Goal: Task Accomplishment & Management: Manage account settings

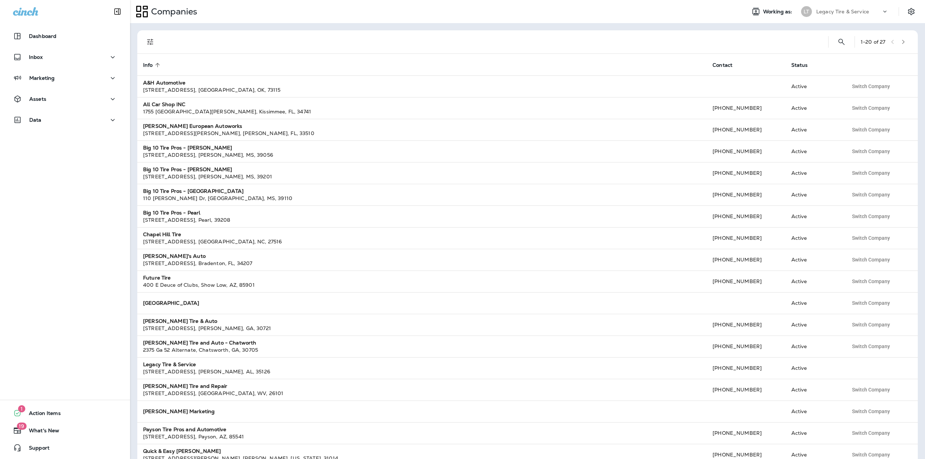
click at [904, 16] on div "Working as: LT Legacy Tire & Service" at bounding box center [832, 11] width 185 height 14
click at [908, 14] on icon "Settings" at bounding box center [911, 11] width 9 height 9
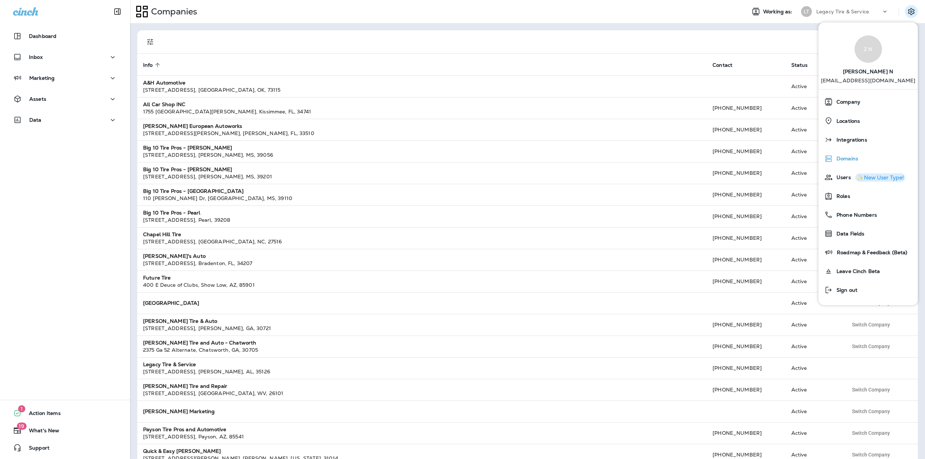
click at [840, 153] on div "Domains" at bounding box center [868, 158] width 94 height 14
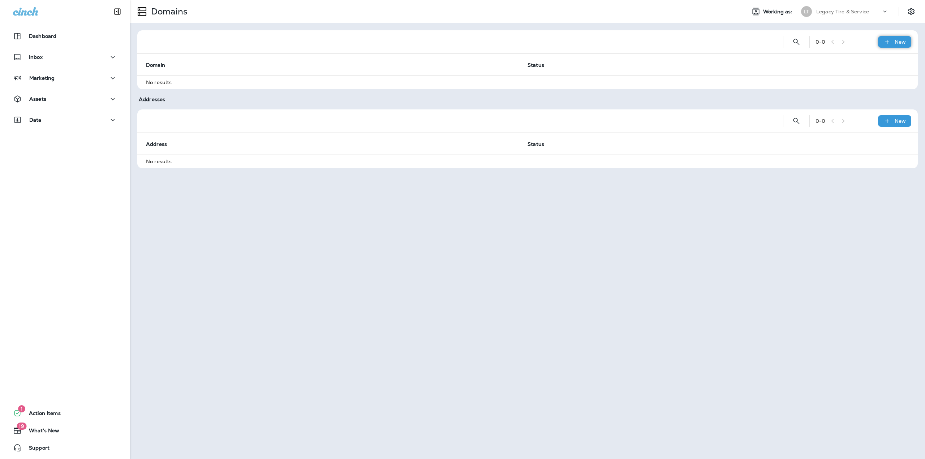
click at [884, 42] on icon at bounding box center [887, 41] width 8 height 7
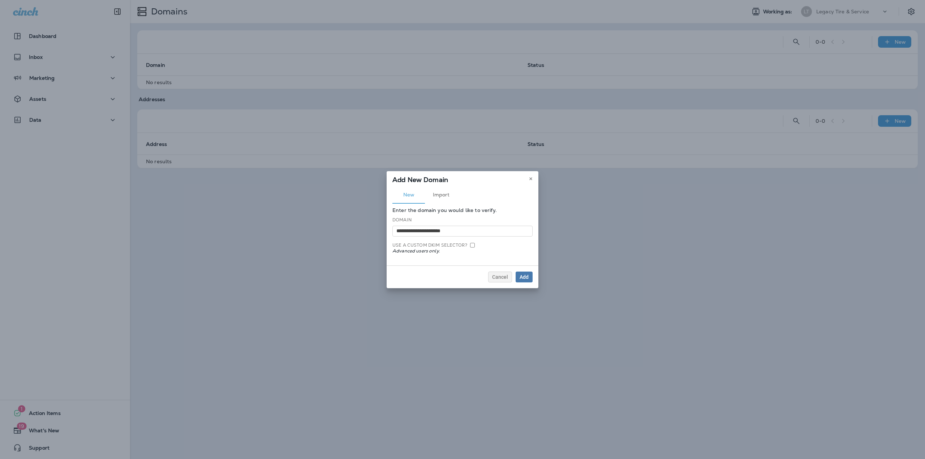
type input "**********"
click at [515, 272] on button "Add" at bounding box center [523, 277] width 17 height 11
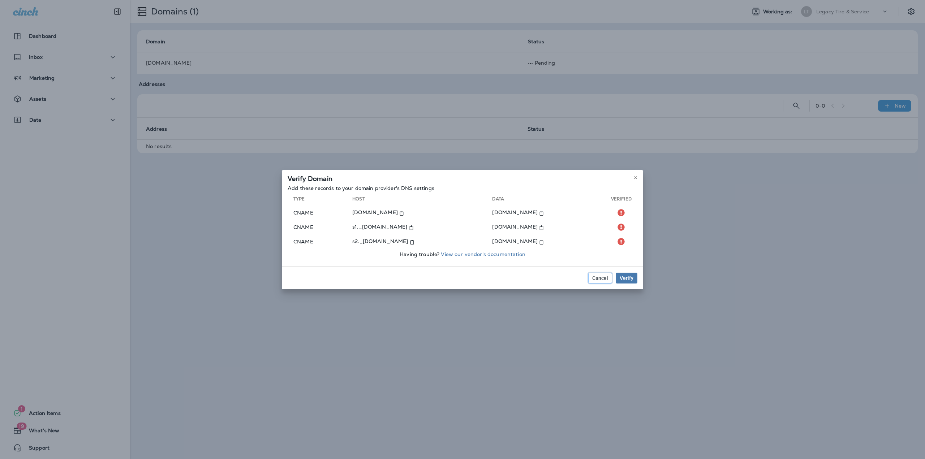
click at [607, 278] on span "Cancel" at bounding box center [600, 278] width 16 height 5
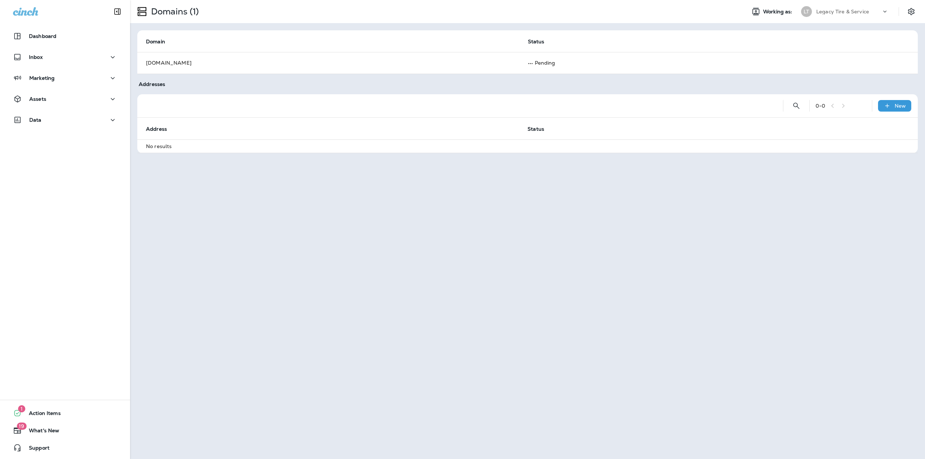
click at [566, 338] on div "Domains (1) Working as: LT Legacy Tire & Service Domain Status legacytireandser…" at bounding box center [527, 229] width 795 height 459
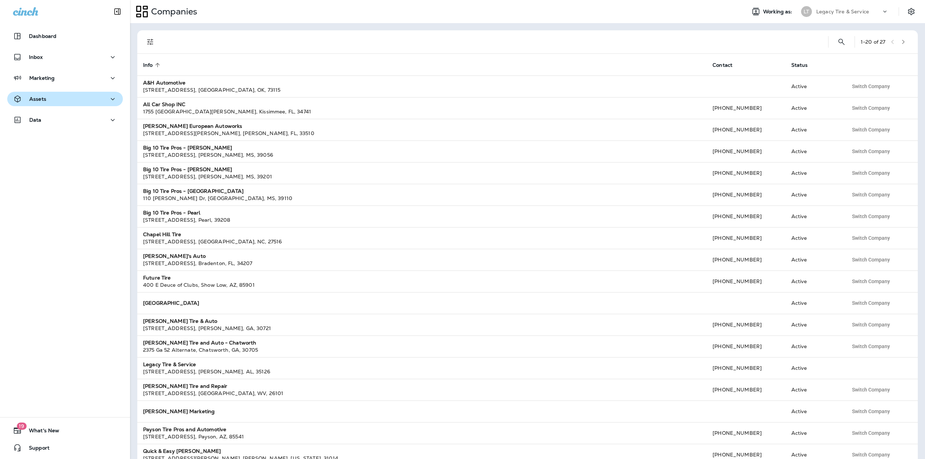
click at [87, 93] on button "Assets" at bounding box center [65, 99] width 116 height 14
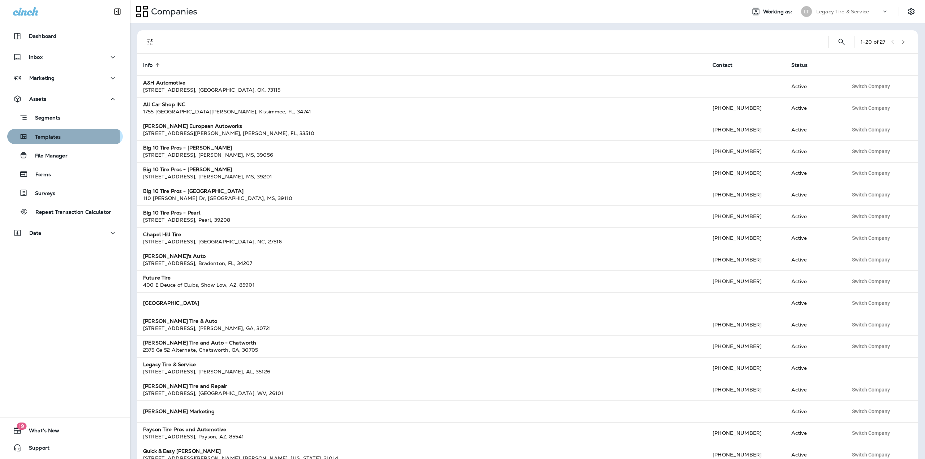
click at [51, 137] on p "Templates" at bounding box center [44, 137] width 33 height 7
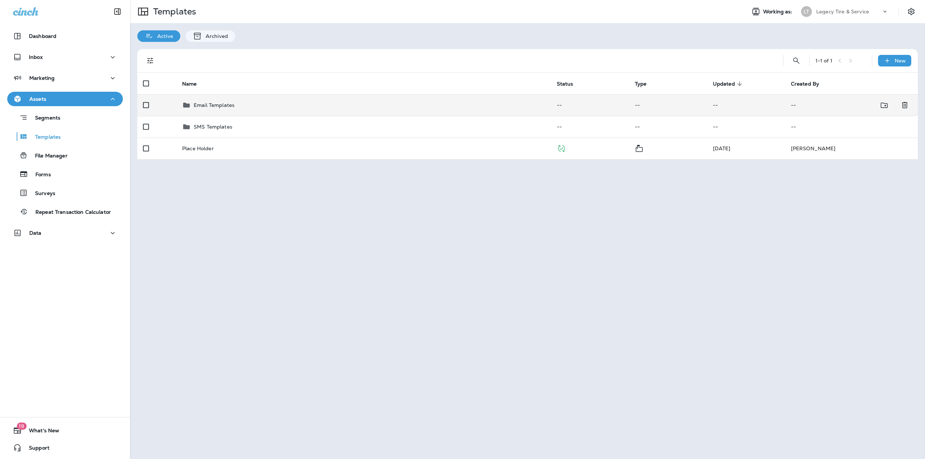
click at [210, 102] on p "Email Templates" at bounding box center [214, 105] width 41 height 6
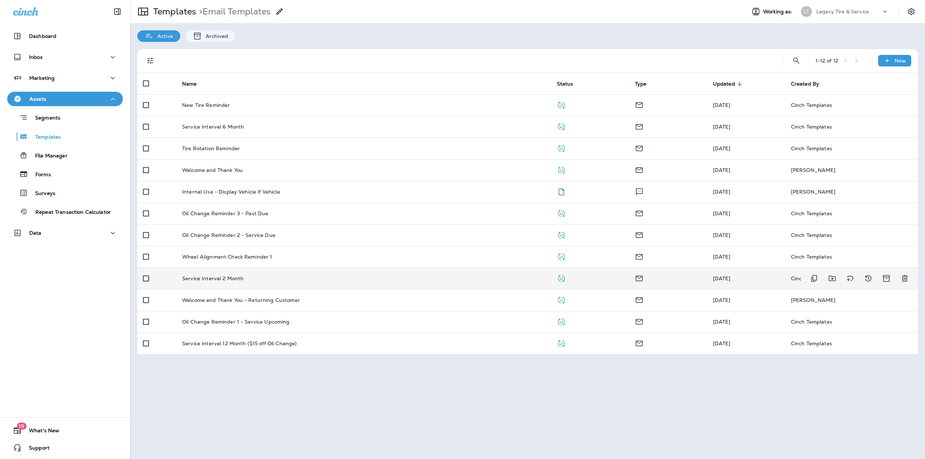
click at [250, 282] on td "Service Interval 2 Month" at bounding box center [363, 279] width 375 height 22
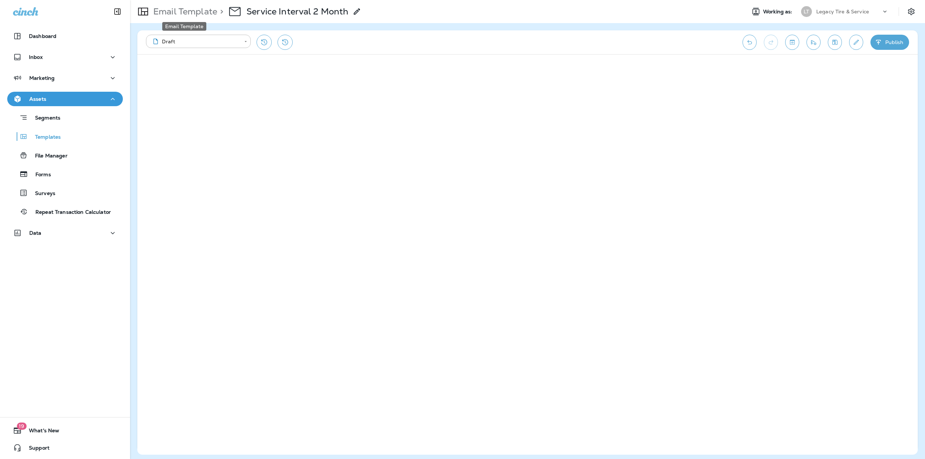
click at [203, 9] on p "Email Template" at bounding box center [183, 11] width 67 height 11
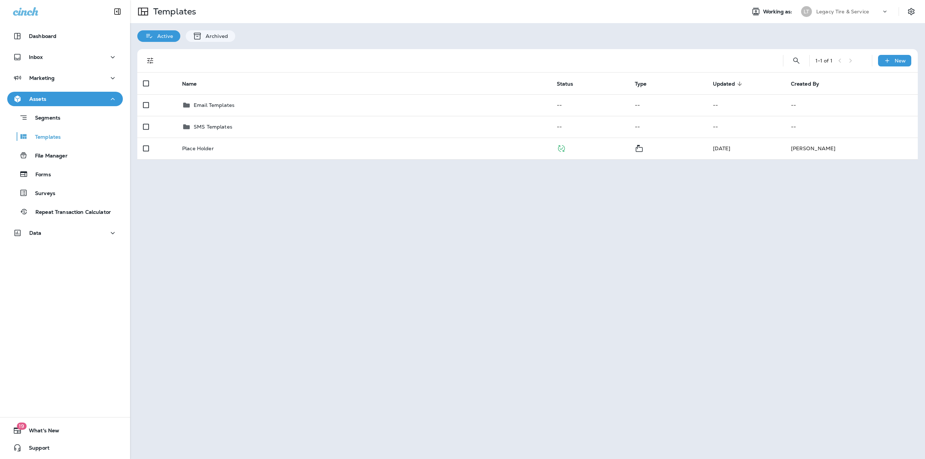
click at [844, 9] on p "Legacy Tire & Service" at bounding box center [842, 12] width 53 height 6
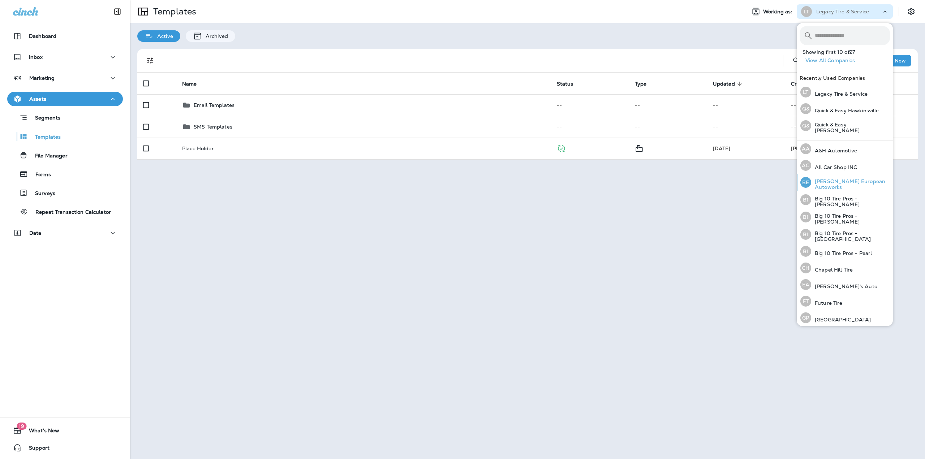
click at [836, 178] on p "[PERSON_NAME] European Autoworks" at bounding box center [850, 184] width 79 height 12
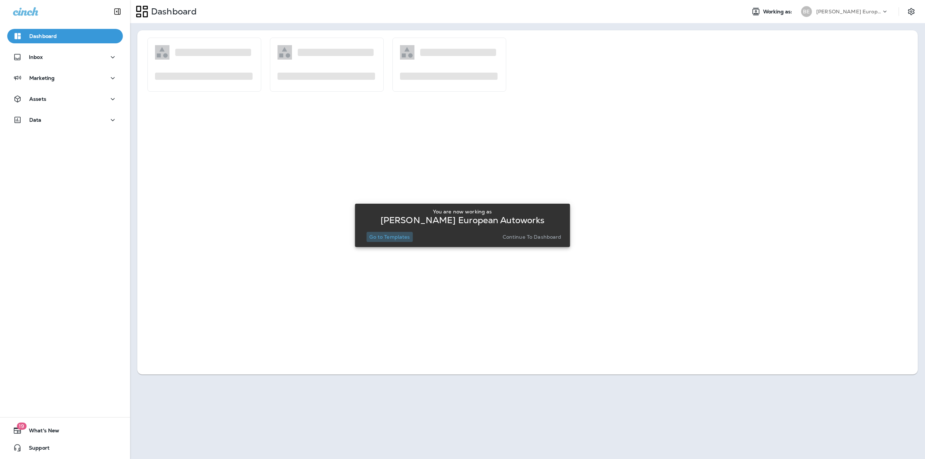
click at [376, 237] on p "Go to Templates" at bounding box center [389, 237] width 40 height 6
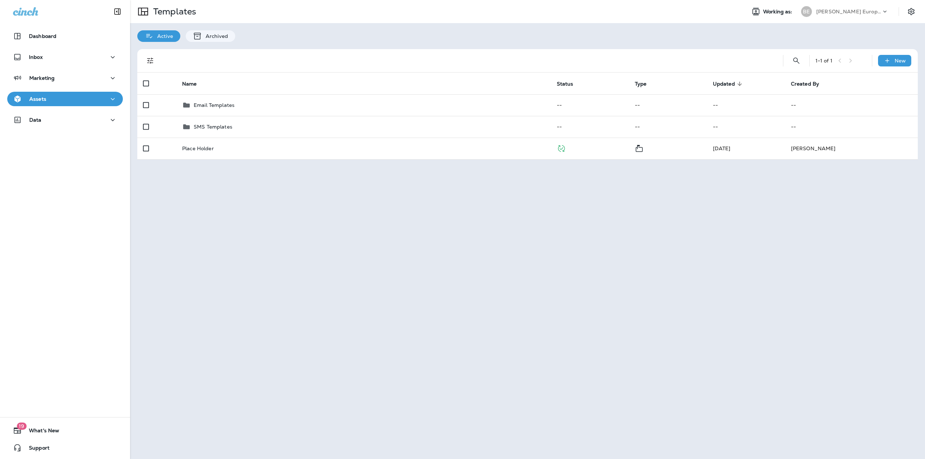
click at [84, 98] on div "Assets" at bounding box center [65, 99] width 104 height 9
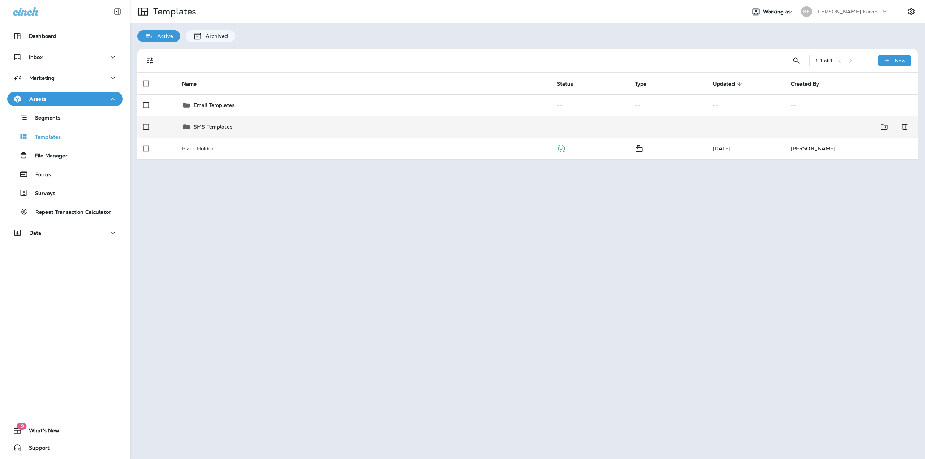
click at [205, 125] on p "SMS Templates" at bounding box center [213, 127] width 39 height 6
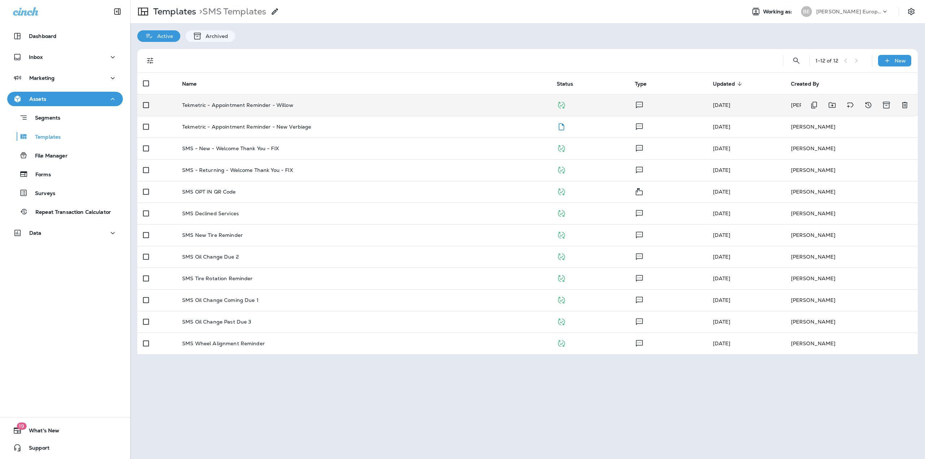
click at [252, 111] on td "Tekmetric - Appointment Reminder - Willow" at bounding box center [363, 105] width 375 height 22
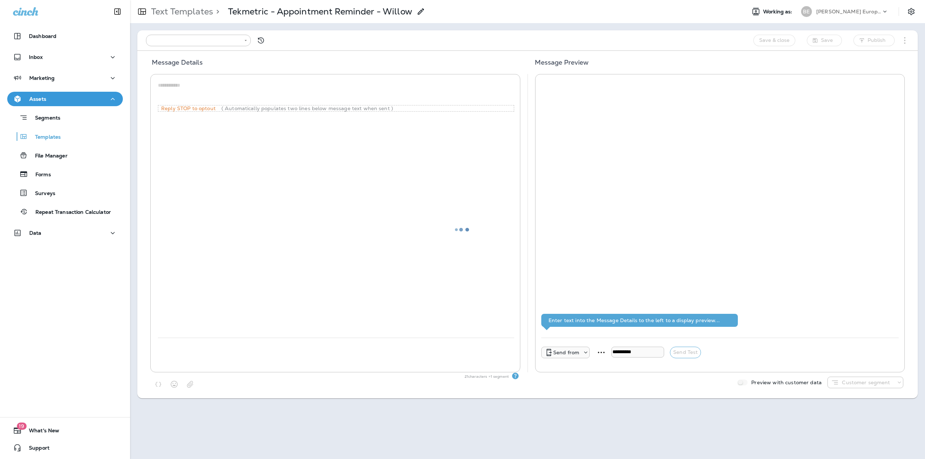
type input "**********"
type textarea "**********"
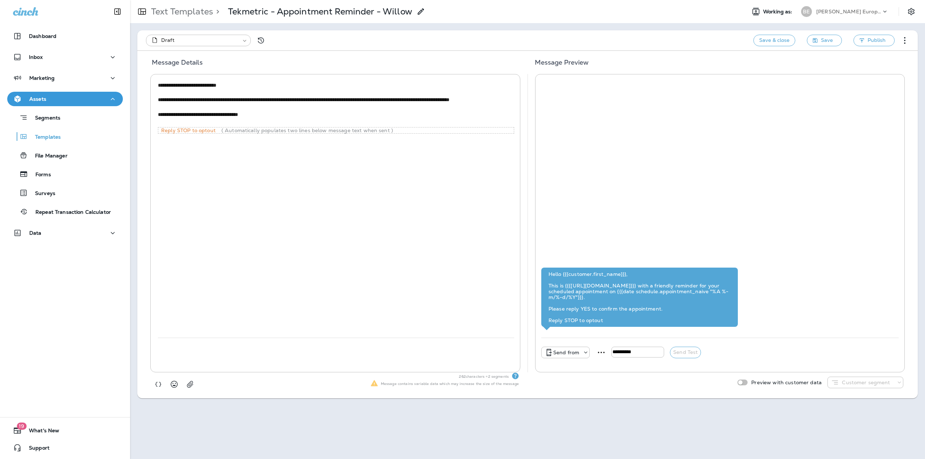
click at [576, 354] on p "Send from" at bounding box center [566, 353] width 26 height 6
click at [567, 302] on p "[PHONE_NUMBER]" at bounding box center [564, 301] width 49 height 6
click at [49, 79] on p "Marketing" at bounding box center [41, 78] width 25 height 6
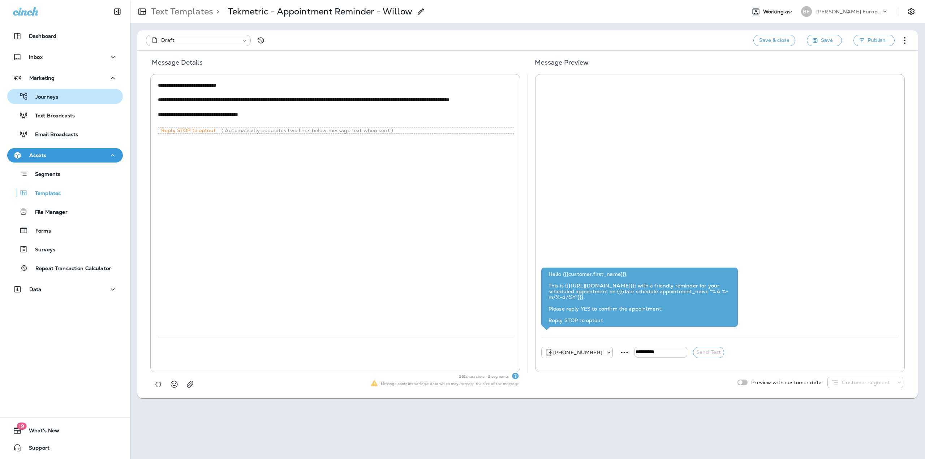
click at [52, 98] on p "Journeys" at bounding box center [43, 97] width 30 height 7
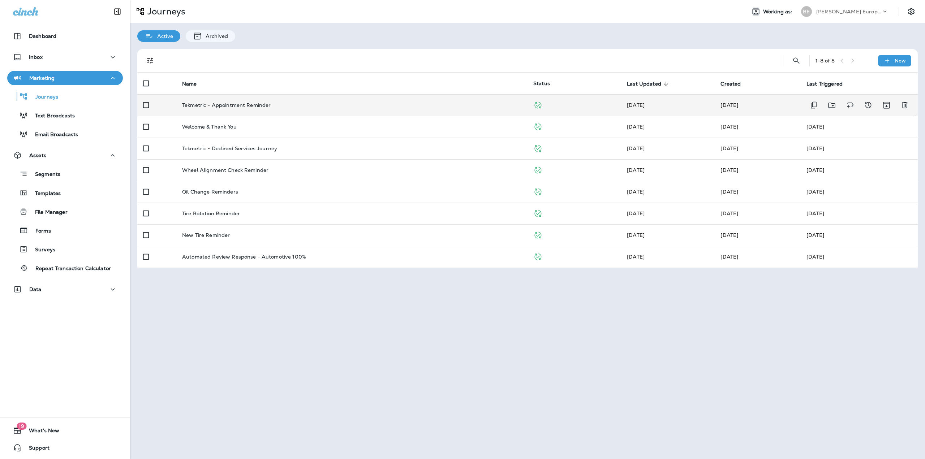
click at [265, 110] on td "Tekmetric - Appointment Reminder" at bounding box center [351, 105] width 351 height 22
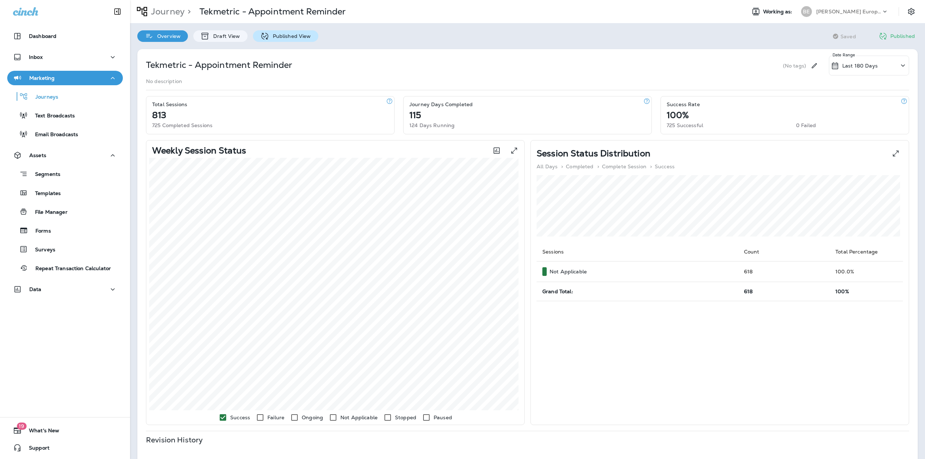
click at [298, 39] on div "Published View" at bounding box center [285, 36] width 65 height 12
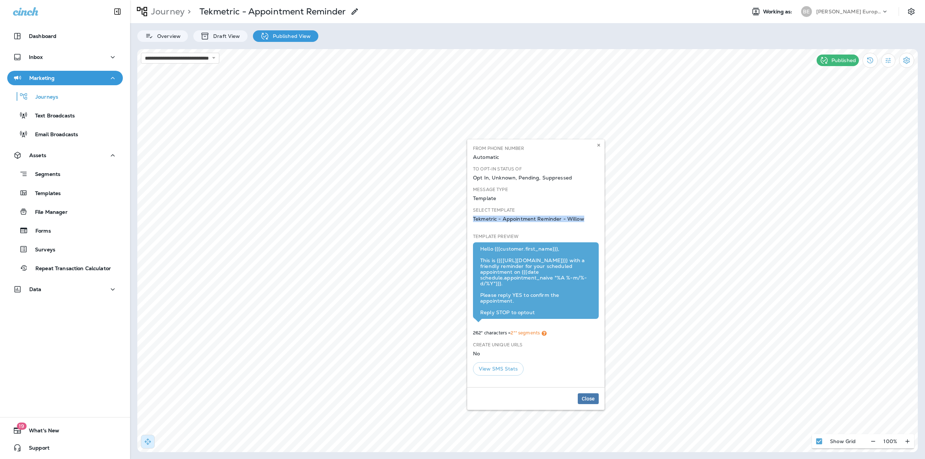
drag, startPoint x: 583, startPoint y: 217, endPoint x: 473, endPoint y: 220, distance: 109.8
click at [473, 220] on div "Tekmetric - Appointment Reminder - Willow" at bounding box center [536, 219] width 126 height 6
copy div "Tekmetric - Appointment Reminder - Willow"
click at [63, 170] on div "Segments" at bounding box center [65, 173] width 110 height 11
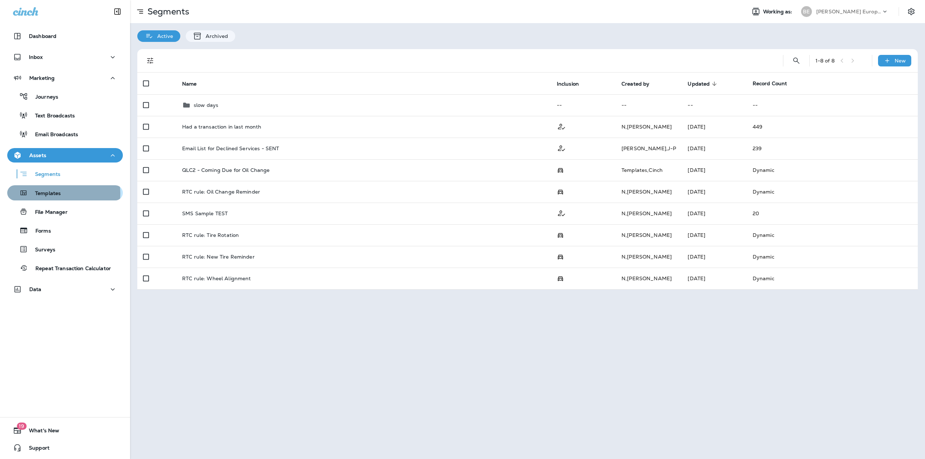
click at [55, 194] on p "Templates" at bounding box center [44, 193] width 33 height 7
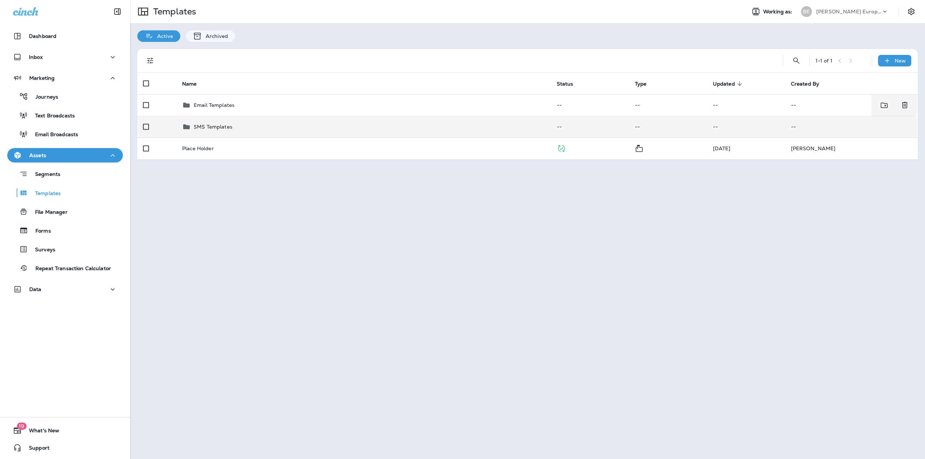
click at [222, 126] on p "SMS Templates" at bounding box center [213, 127] width 39 height 6
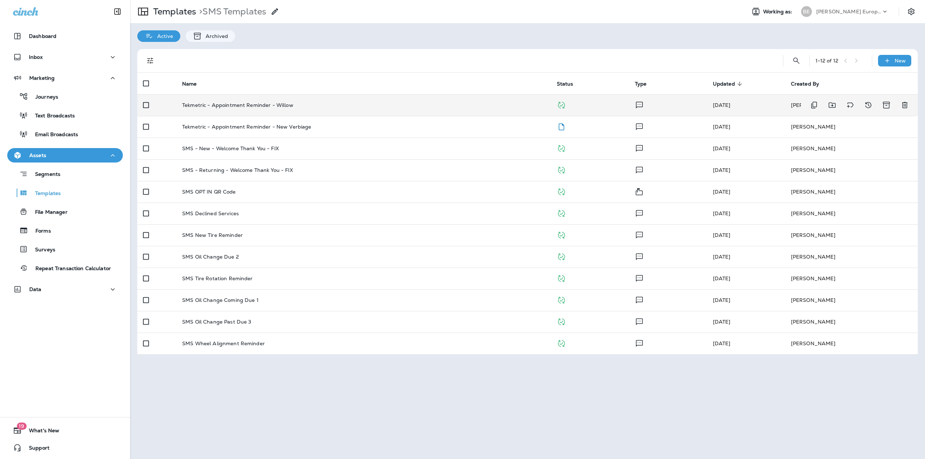
click at [261, 112] on td "Tekmetric - Appointment Reminder - Willow" at bounding box center [363, 105] width 375 height 22
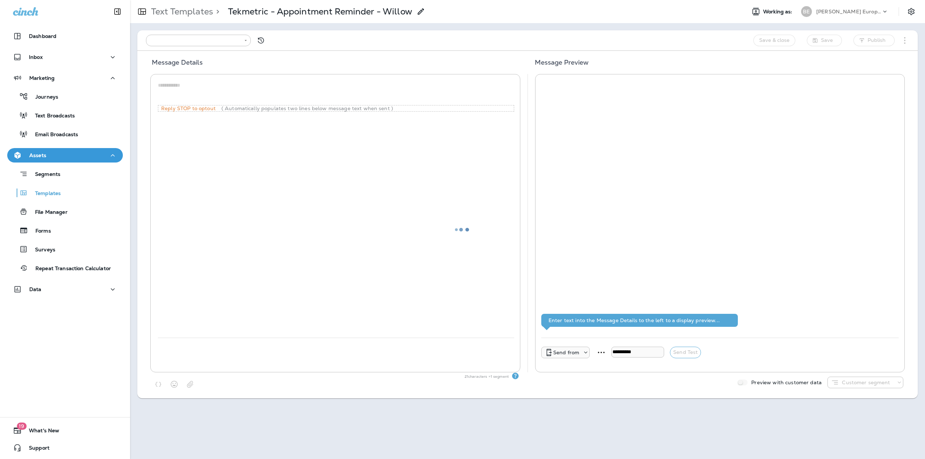
type input "**********"
type textarea "**********"
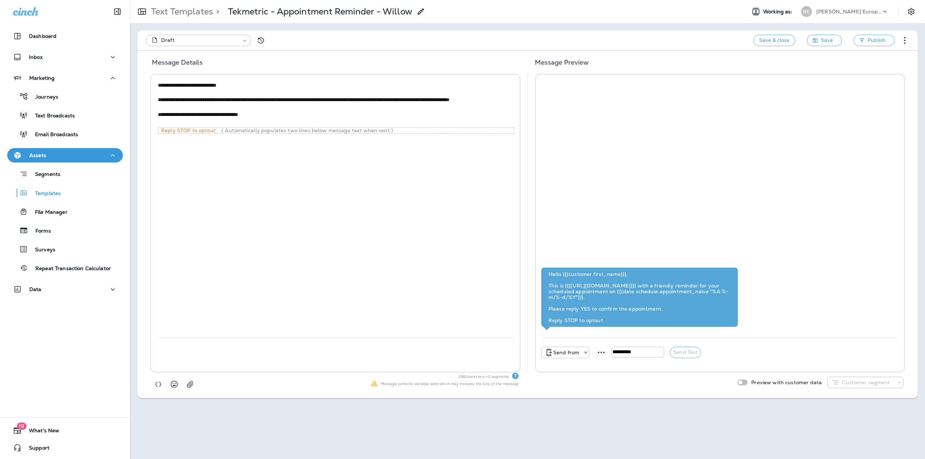
click at [572, 353] on p "Send from" at bounding box center [566, 353] width 26 height 6
click at [570, 302] on p "[PHONE_NUMBER]" at bounding box center [564, 301] width 49 height 6
click at [635, 347] on input "tel" at bounding box center [660, 352] width 53 height 11
type input "**********"
click at [876, 385] on p "Customer segment" at bounding box center [865, 383] width 48 height 6
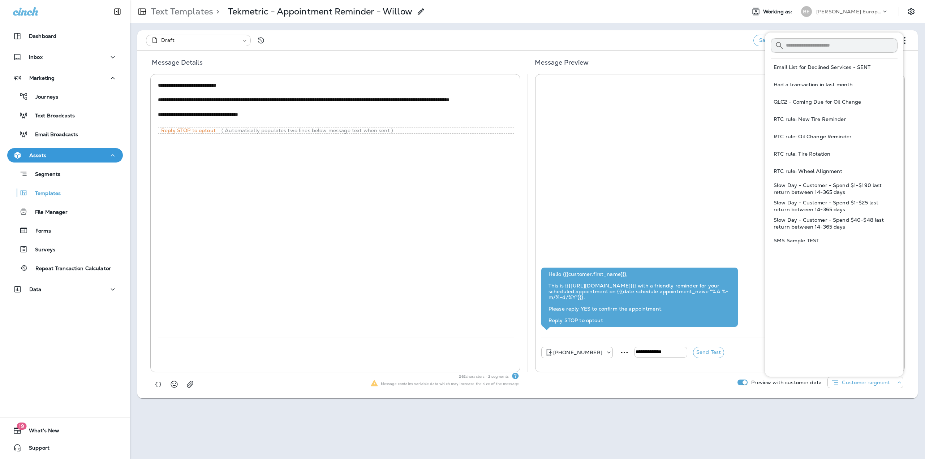
click at [797, 242] on span "SMS Sample TEST" at bounding box center [796, 240] width 46 height 7
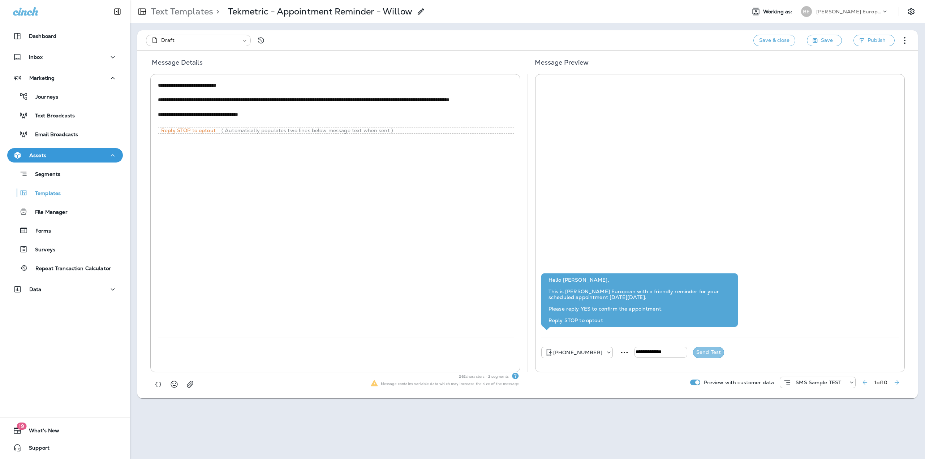
click at [715, 353] on button "Send Test" at bounding box center [708, 353] width 31 height 12
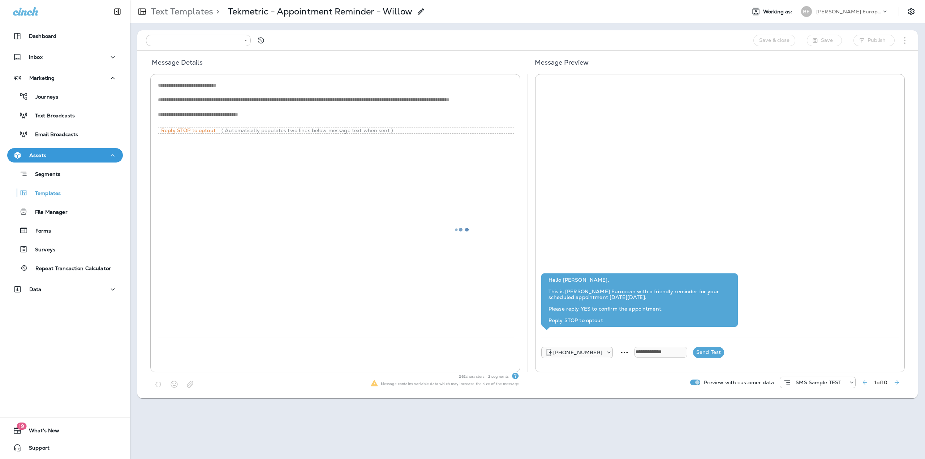
type input "**********"
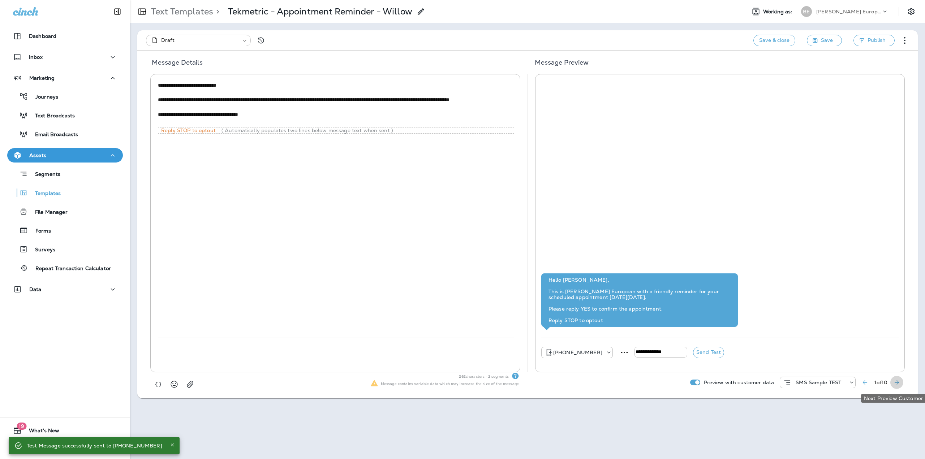
click at [897, 382] on icon "Next Preview Customer" at bounding box center [896, 382] width 4 height 4
click at [56, 59] on div "Inbox" at bounding box center [65, 57] width 104 height 9
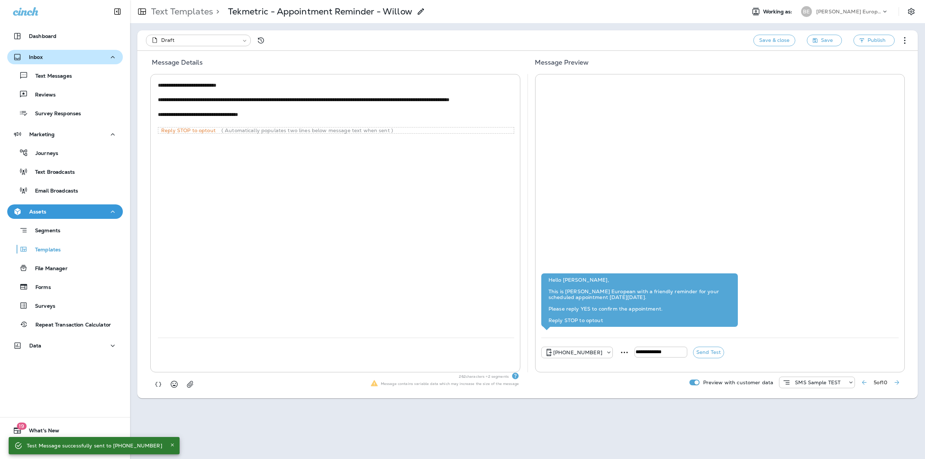
click at [52, 74] on p "Text Messages" at bounding box center [50, 76] width 44 height 7
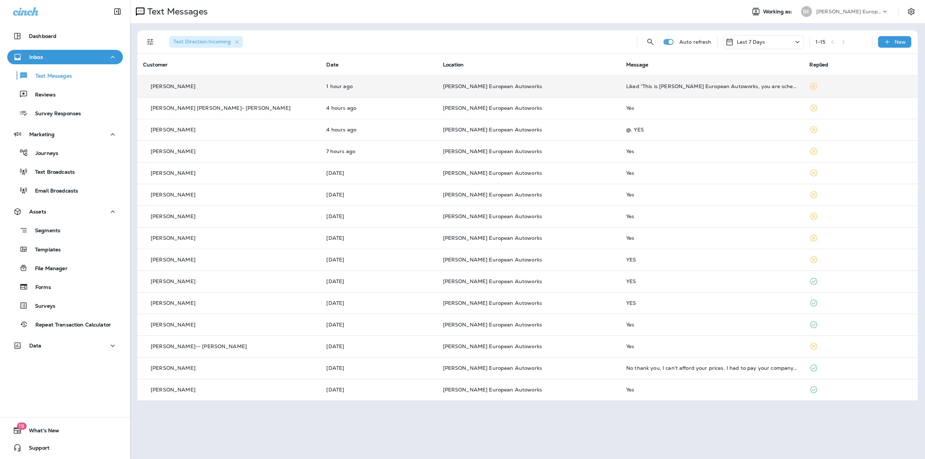
click at [177, 78] on td "[PERSON_NAME]" at bounding box center [228, 86] width 183 height 22
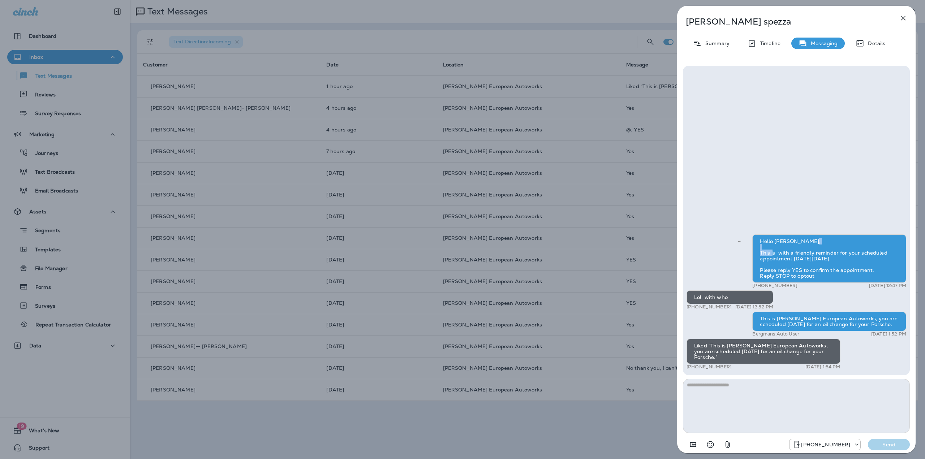
drag, startPoint x: 770, startPoint y: 252, endPoint x: 789, endPoint y: 254, distance: 19.2
click at [789, 254] on div "Hello [PERSON_NAME], This is with a friendly reminder for your scheduled appoin…" at bounding box center [829, 258] width 154 height 48
click at [853, 45] on div "Details" at bounding box center [870, 44] width 44 height 12
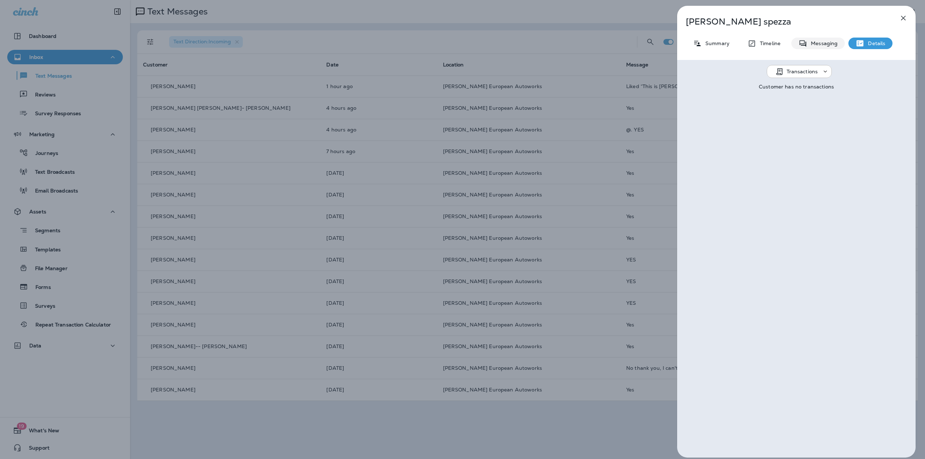
click at [826, 42] on p "Messaging" at bounding box center [822, 43] width 30 height 6
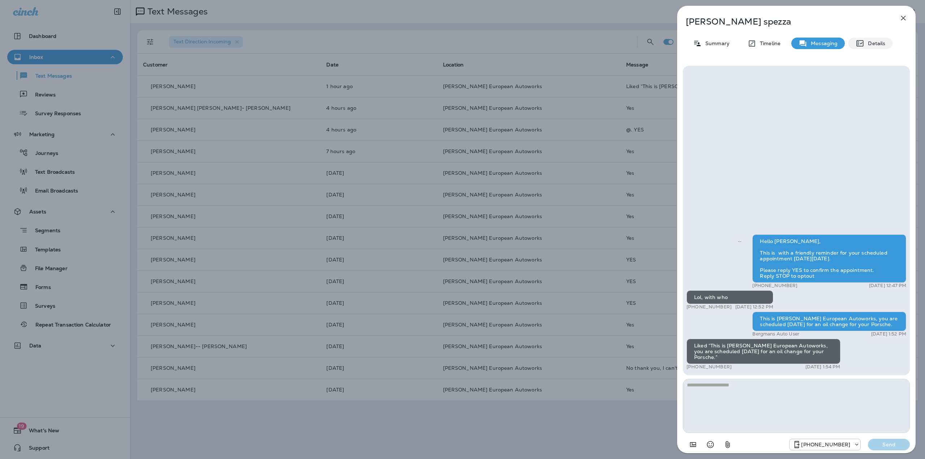
click at [855, 43] on div "Details" at bounding box center [870, 44] width 44 height 12
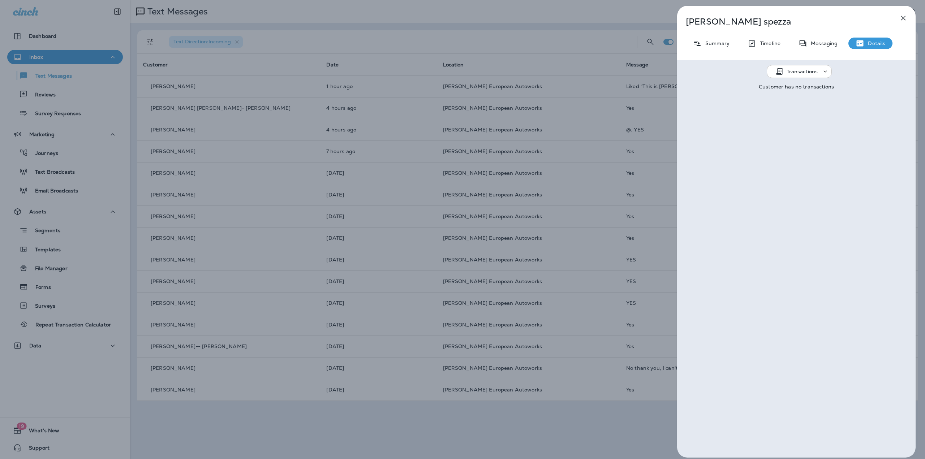
click at [806, 44] on icon at bounding box center [802, 43] width 9 height 9
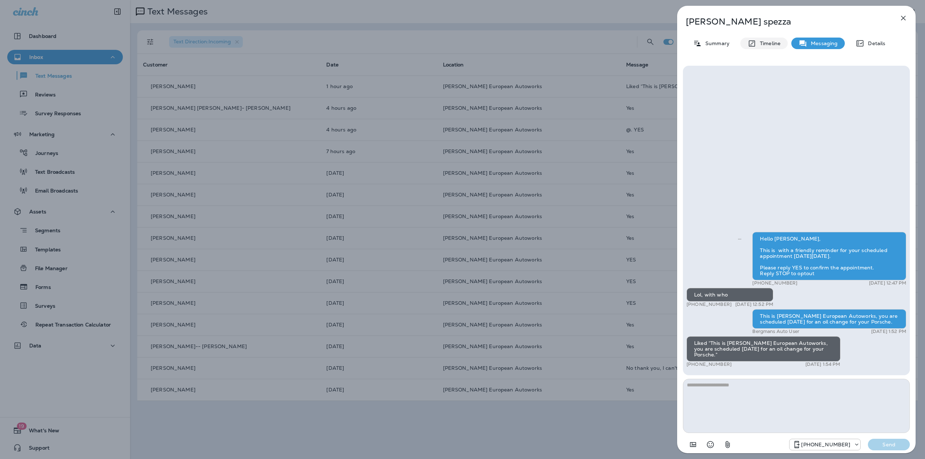
click at [768, 43] on p "Timeline" at bounding box center [768, 43] width 24 height 6
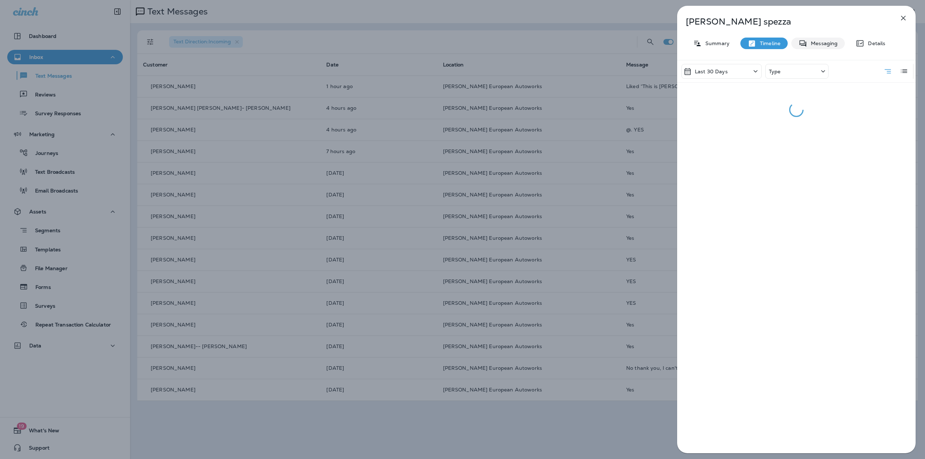
drag, startPoint x: 830, startPoint y: 47, endPoint x: 845, endPoint y: 47, distance: 14.8
click at [830, 47] on div "Messaging" at bounding box center [817, 44] width 53 height 12
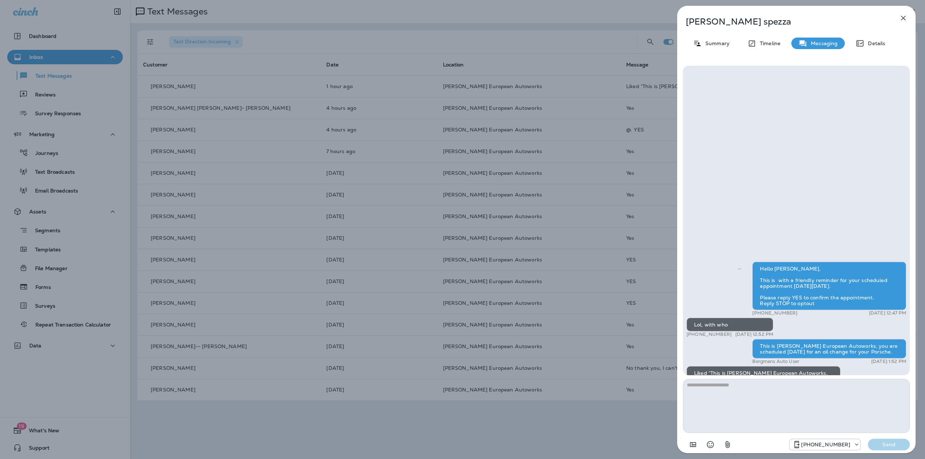
click at [863, 46] on icon at bounding box center [859, 43] width 9 height 9
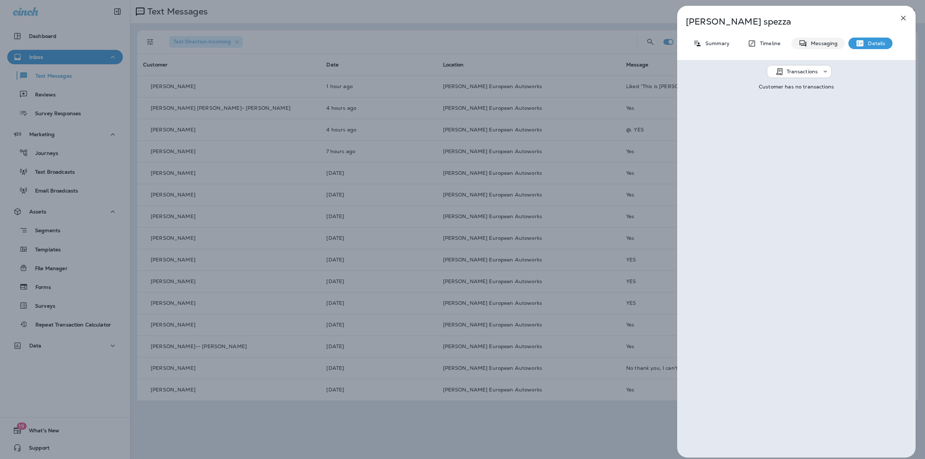
click at [809, 44] on p "Messaging" at bounding box center [822, 43] width 30 height 6
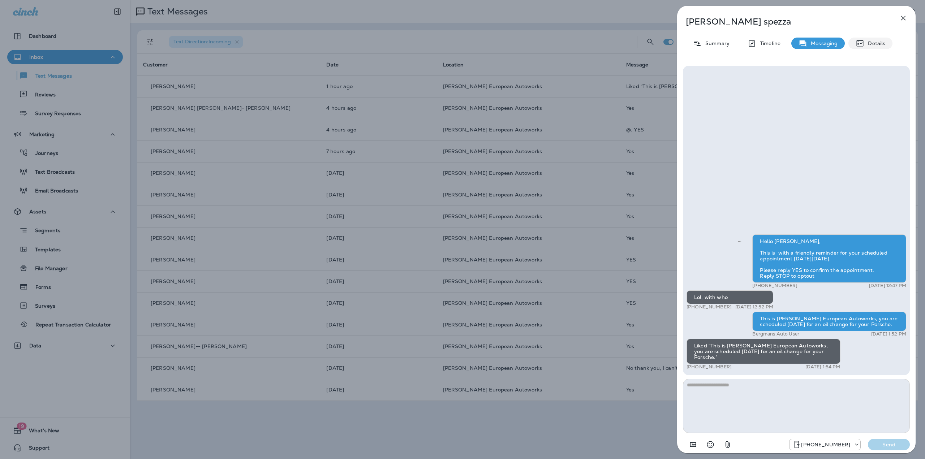
click at [873, 47] on div "Details" at bounding box center [870, 44] width 44 height 12
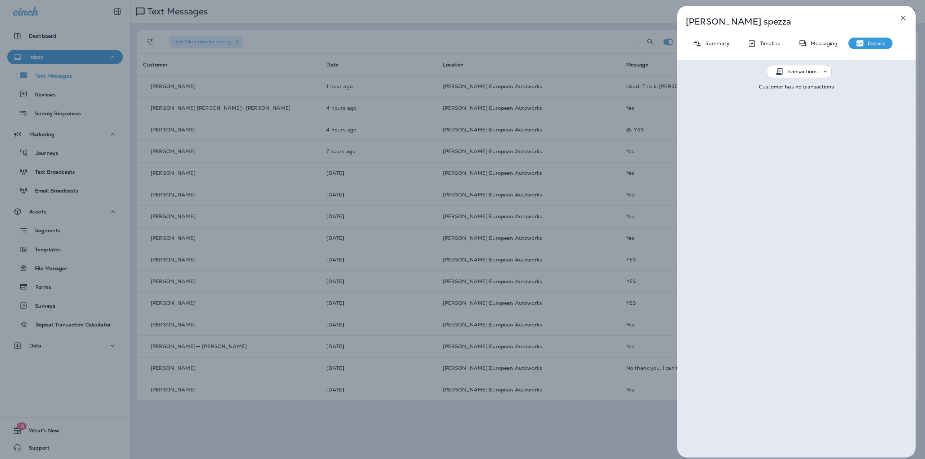
click at [834, 46] on p "Messaging" at bounding box center [822, 43] width 30 height 6
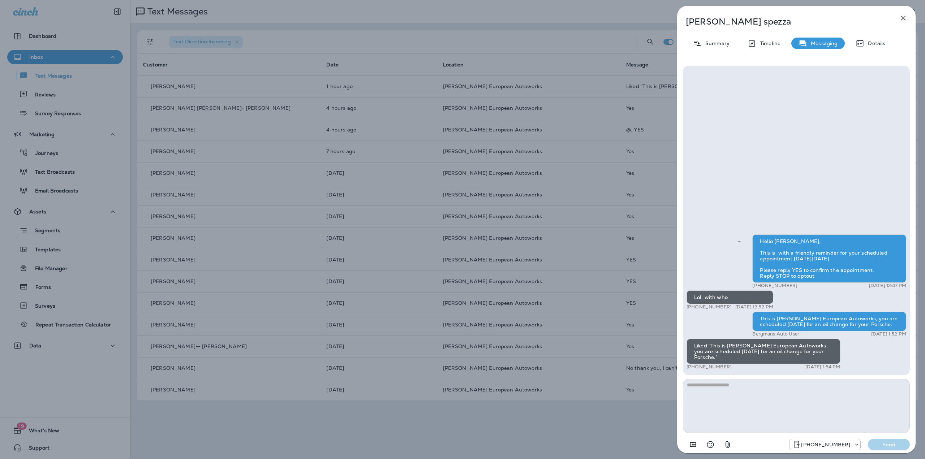
click at [756, 46] on p "Timeline" at bounding box center [768, 43] width 24 height 6
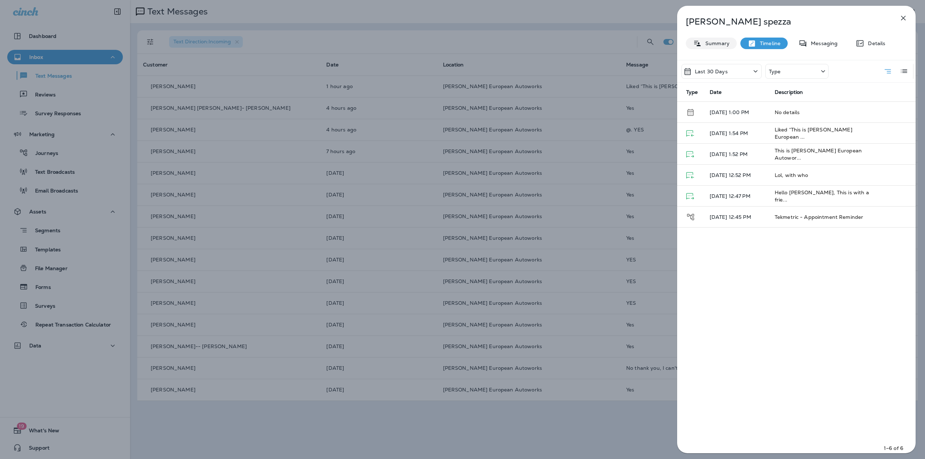
click at [719, 44] on p "Summary" at bounding box center [715, 43] width 28 height 6
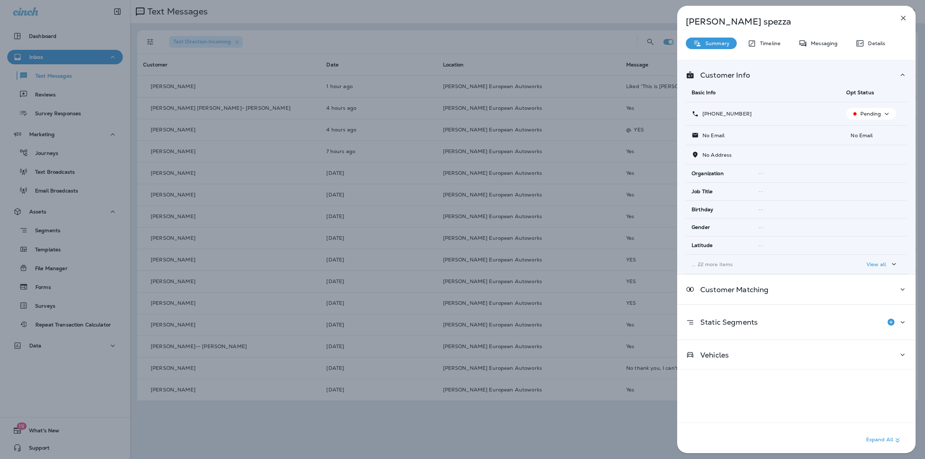
drag, startPoint x: 904, startPoint y: 18, endPoint x: 901, endPoint y: 22, distance: 5.1
click at [902, 20] on icon "button" at bounding box center [903, 18] width 9 height 9
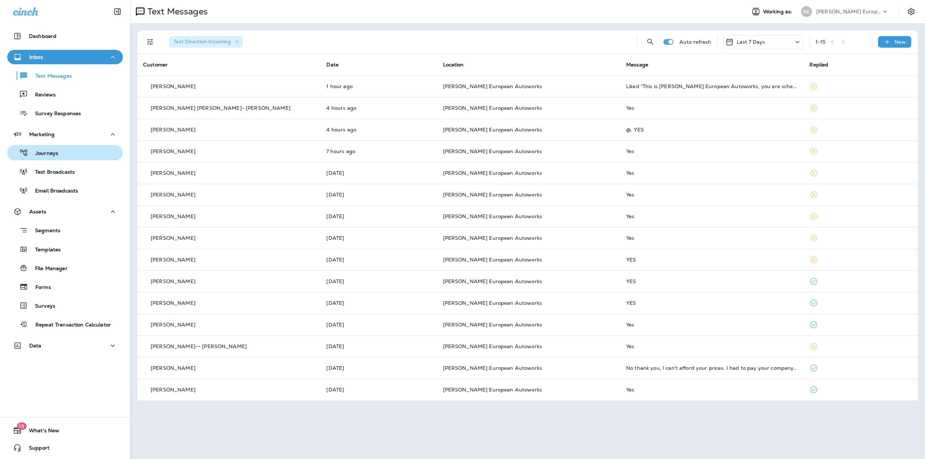
click at [57, 155] on p "Journeys" at bounding box center [43, 153] width 30 height 7
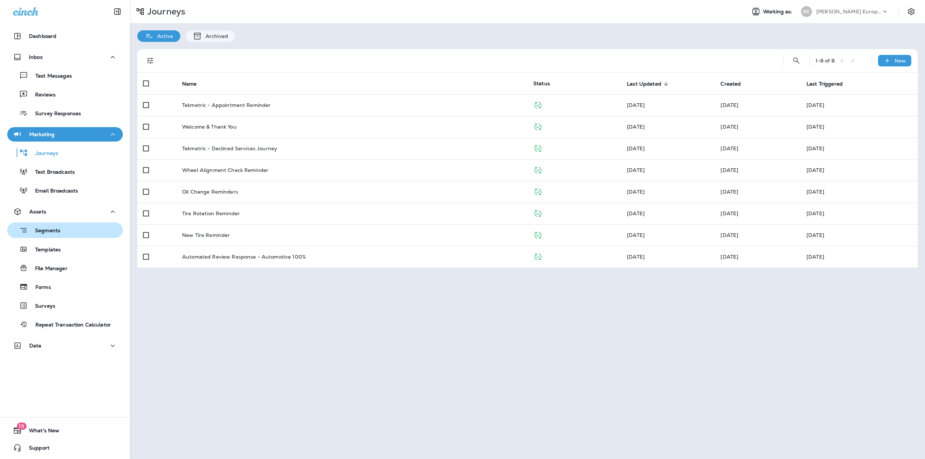
click at [61, 232] on div "Segments" at bounding box center [65, 230] width 110 height 11
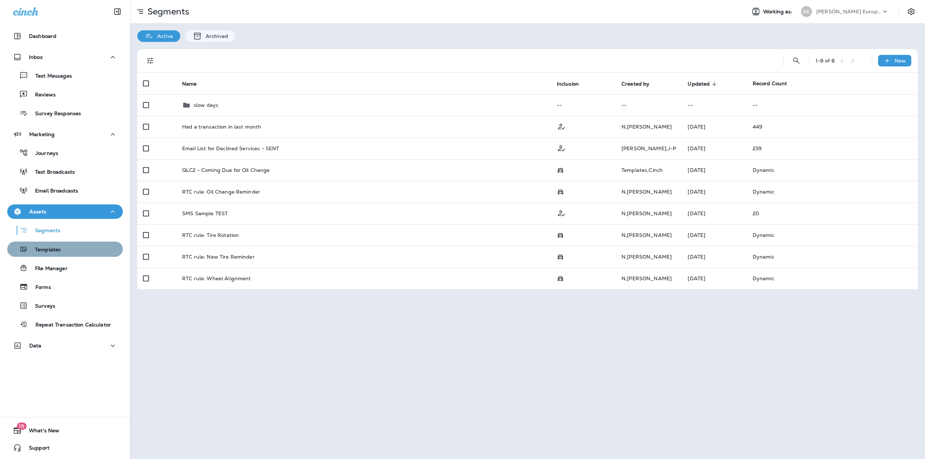
click at [71, 255] on button "Templates" at bounding box center [65, 249] width 116 height 15
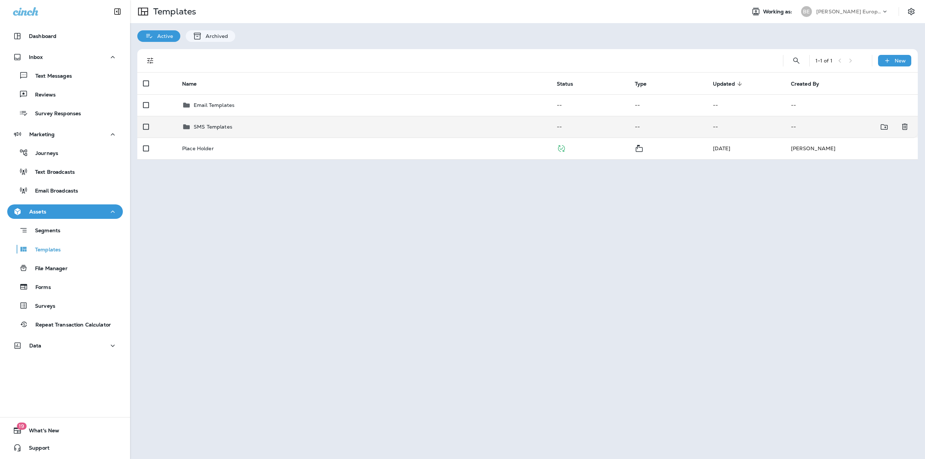
click at [226, 122] on div "SMS Templates" at bounding box center [213, 126] width 39 height 9
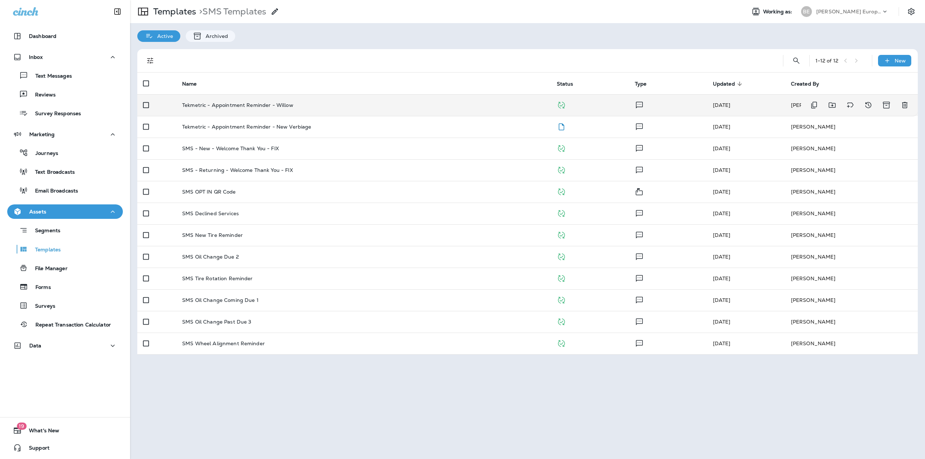
click at [257, 109] on td "Tekmetric - Appointment Reminder - Willow" at bounding box center [363, 105] width 375 height 22
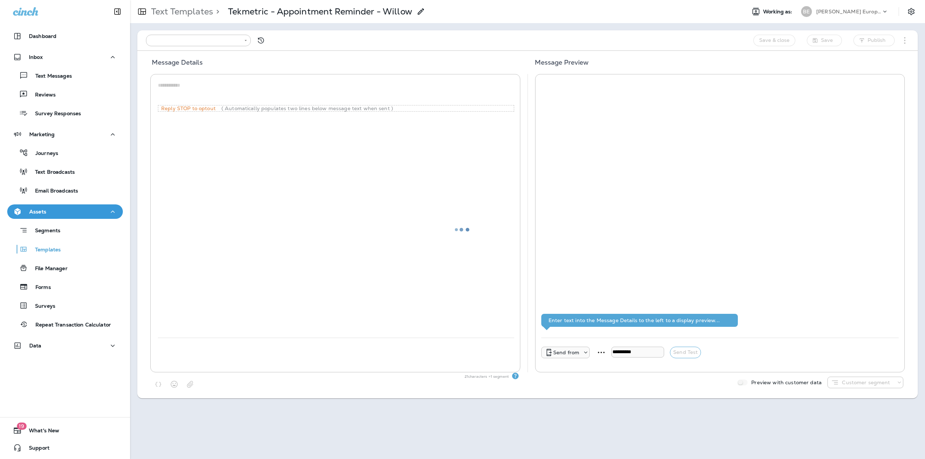
type input "**********"
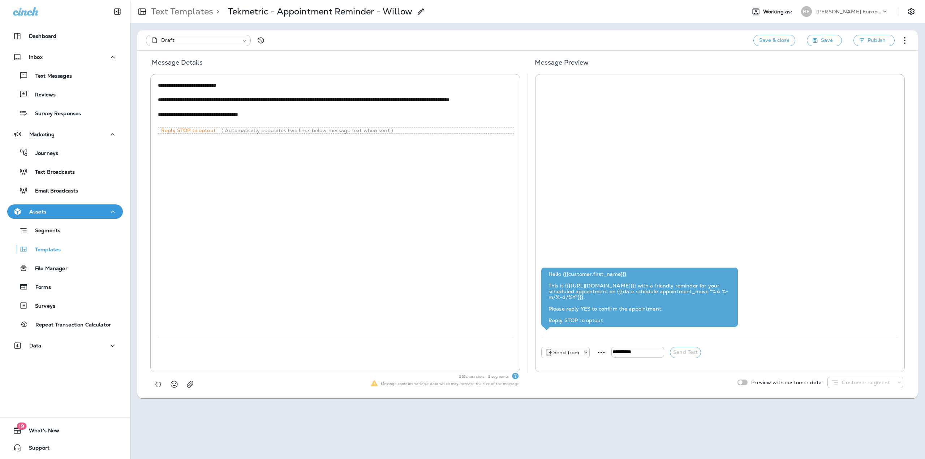
drag, startPoint x: 174, startPoint y: 100, endPoint x: 270, endPoint y: 99, distance: 95.4
click at [270, 99] on textarea "**********" at bounding box center [336, 104] width 356 height 44
type textarea "**********"
click at [834, 41] on button "Save" at bounding box center [823, 41] width 35 height 12
click at [871, 42] on span "Publish" at bounding box center [876, 40] width 18 height 9
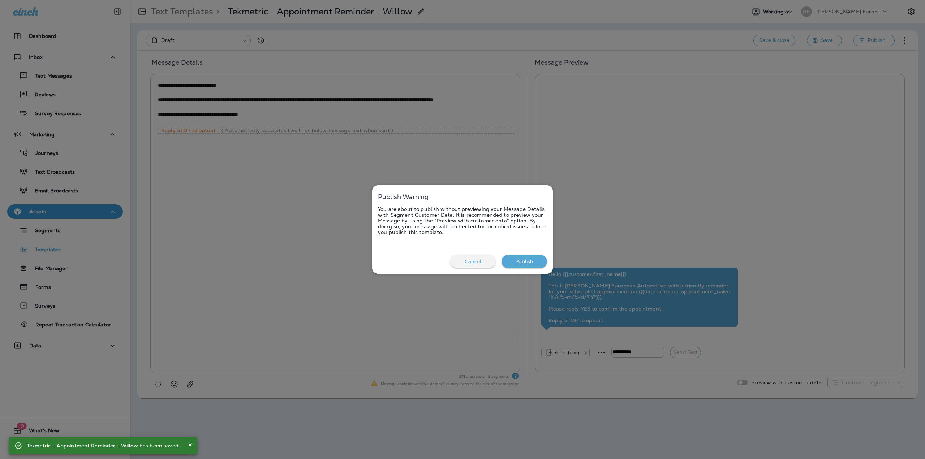
click at [536, 262] on button "Publish" at bounding box center [524, 261] width 46 height 13
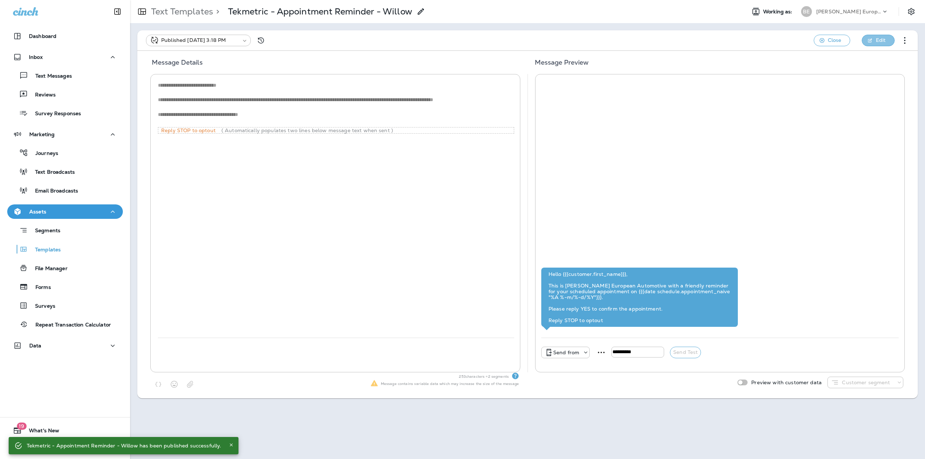
click at [866, 42] on button "Edit" at bounding box center [877, 41] width 33 height 12
type input "**********"
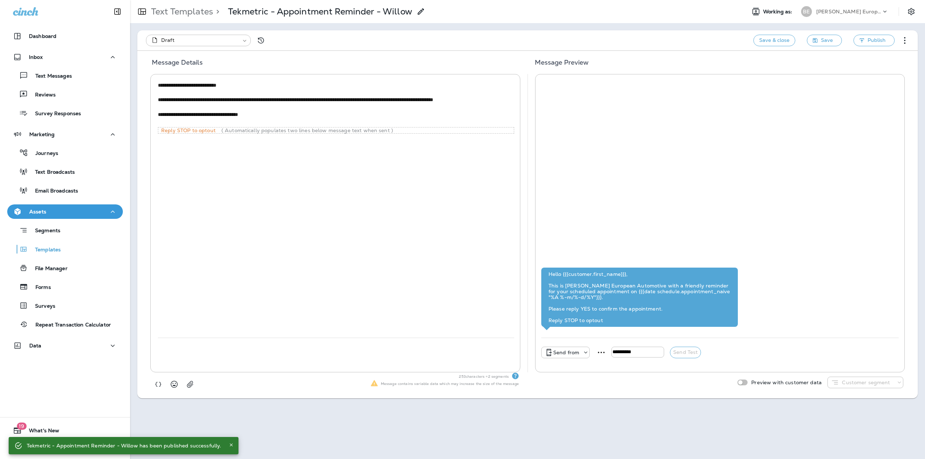
drag, startPoint x: 226, startPoint y: 100, endPoint x: 203, endPoint y: 101, distance: 23.2
click at [203, 101] on textarea "**********" at bounding box center [336, 104] width 356 height 44
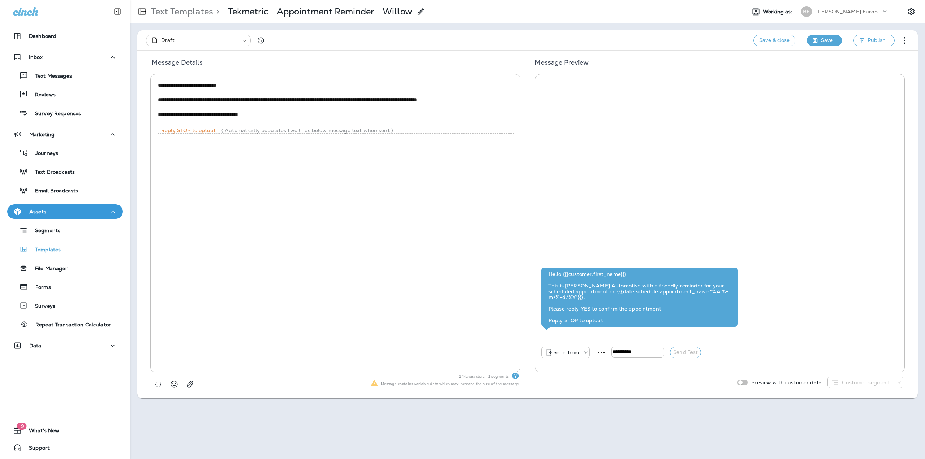
type textarea "**********"
click at [825, 40] on span "Save" at bounding box center [827, 40] width 12 height 9
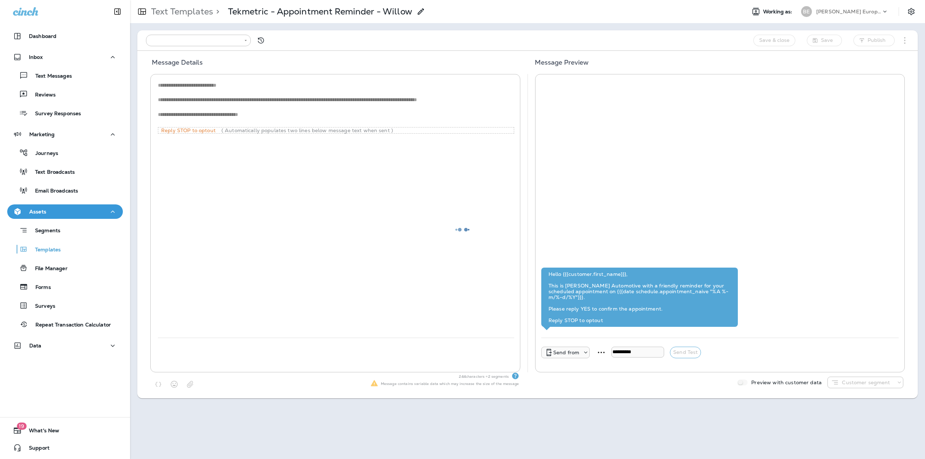
type input "**********"
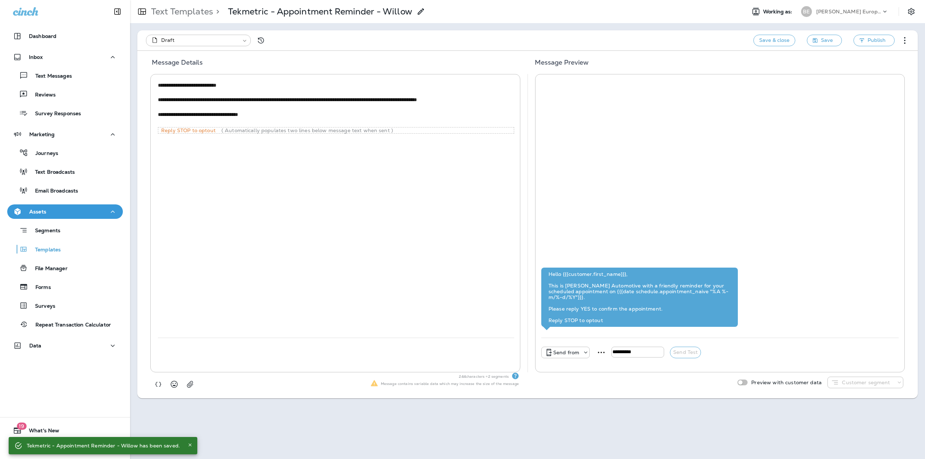
click at [880, 42] on span "Publish" at bounding box center [876, 40] width 18 height 9
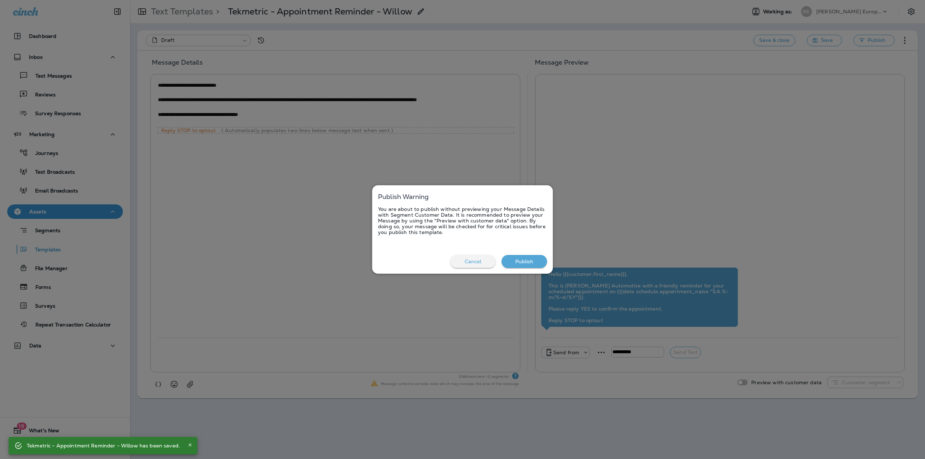
click at [526, 263] on button "Publish" at bounding box center [524, 261] width 46 height 13
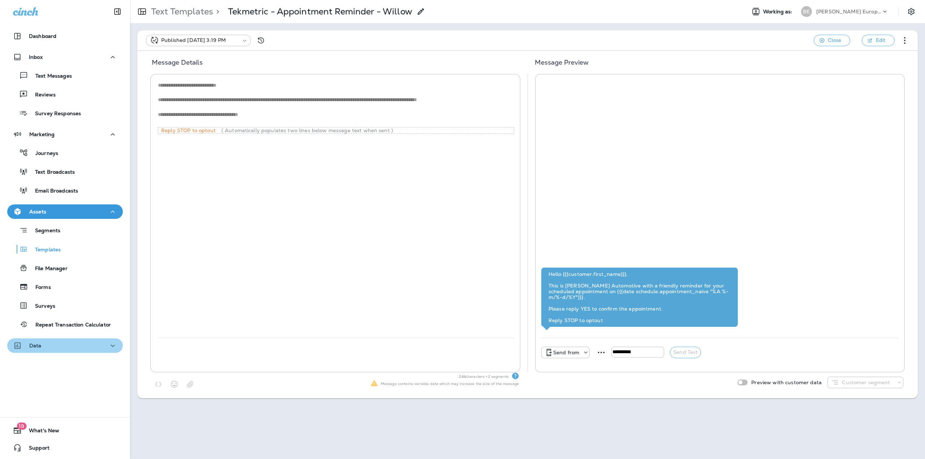
click at [103, 344] on div "Data" at bounding box center [65, 345] width 104 height 9
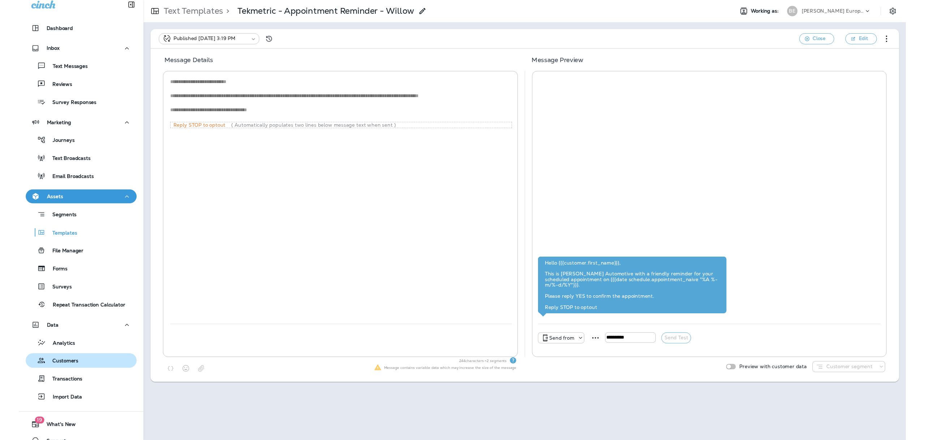
scroll to position [19, 0]
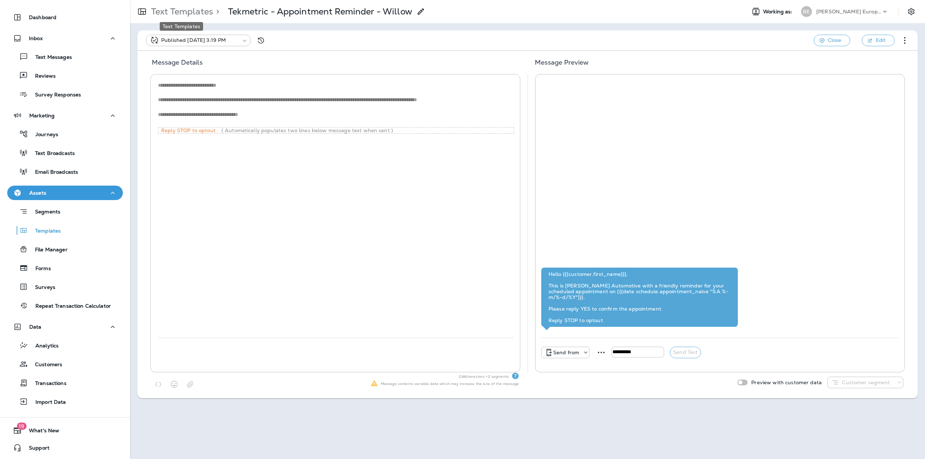
click at [193, 7] on p "Text Templates" at bounding box center [180, 11] width 65 height 11
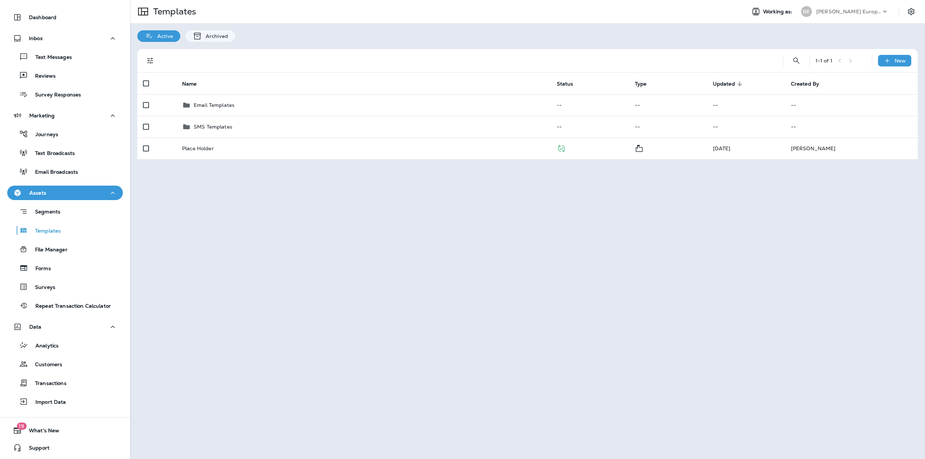
click at [217, 234] on div "Templates Working as: BE [PERSON_NAME] European Autoworks Active Archived 1 - 1…" at bounding box center [527, 229] width 795 height 459
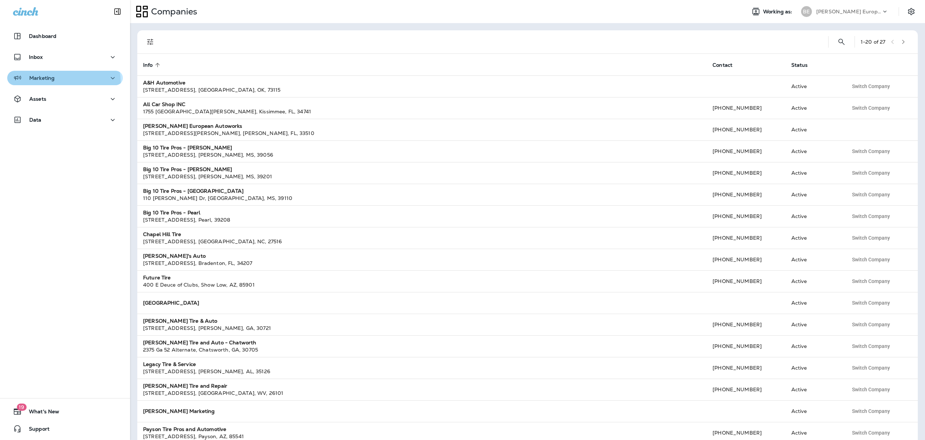
click at [63, 82] on div "Marketing" at bounding box center [65, 78] width 104 height 9
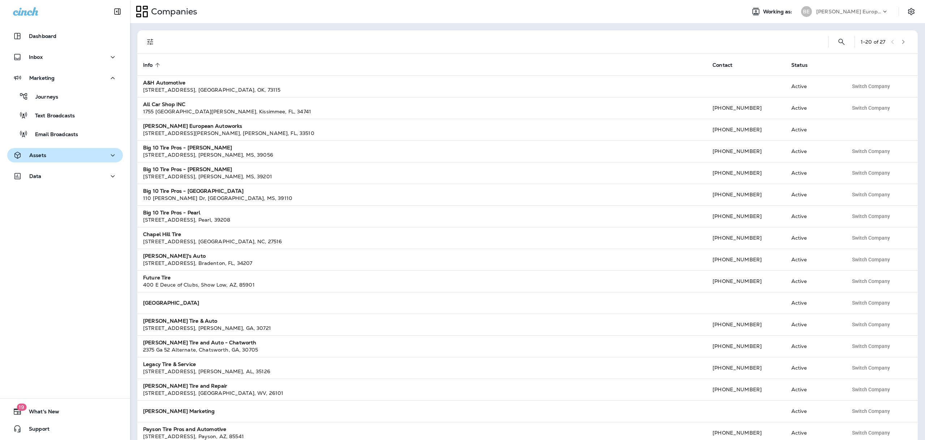
click at [52, 155] on div "Assets" at bounding box center [65, 155] width 104 height 9
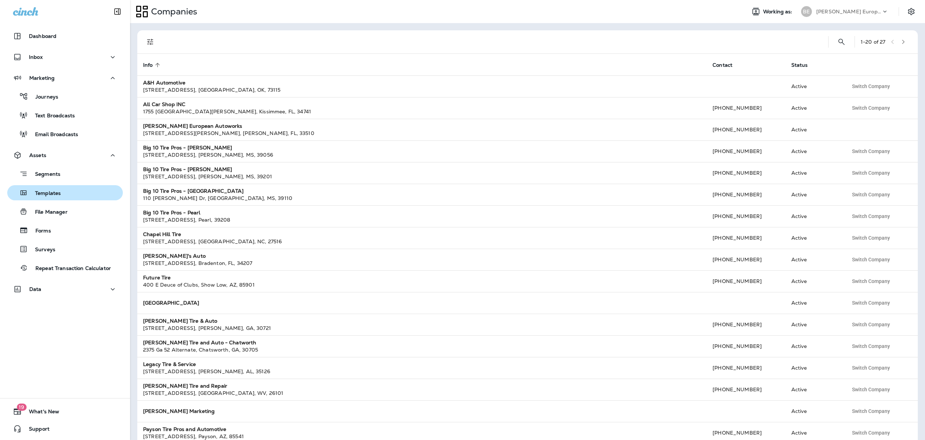
click at [43, 192] on p "Templates" at bounding box center [44, 193] width 33 height 7
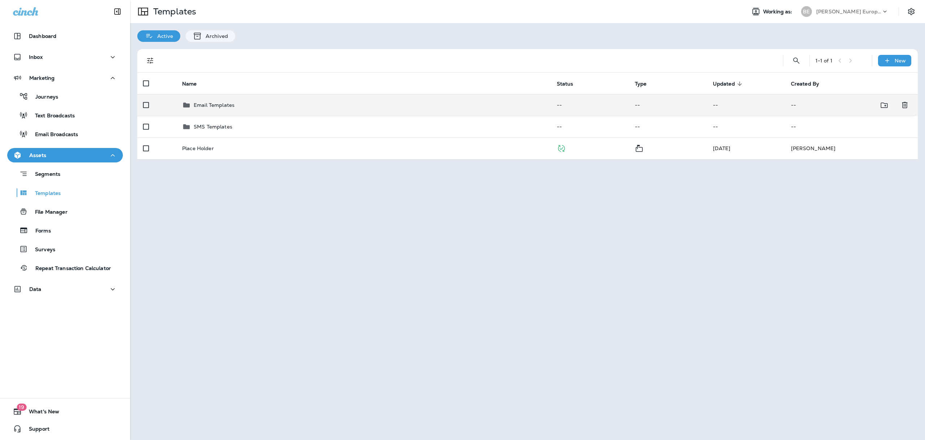
click at [217, 107] on p "Email Templates" at bounding box center [214, 105] width 41 height 6
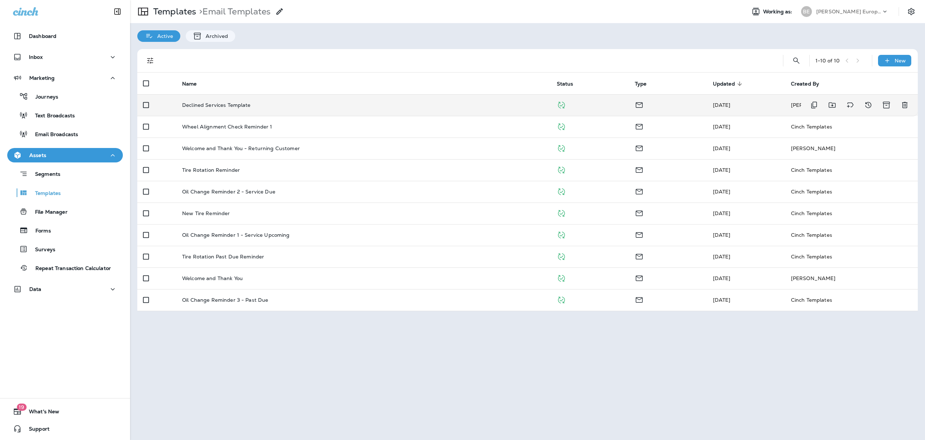
click at [232, 110] on td "Declined Services Template" at bounding box center [363, 105] width 375 height 22
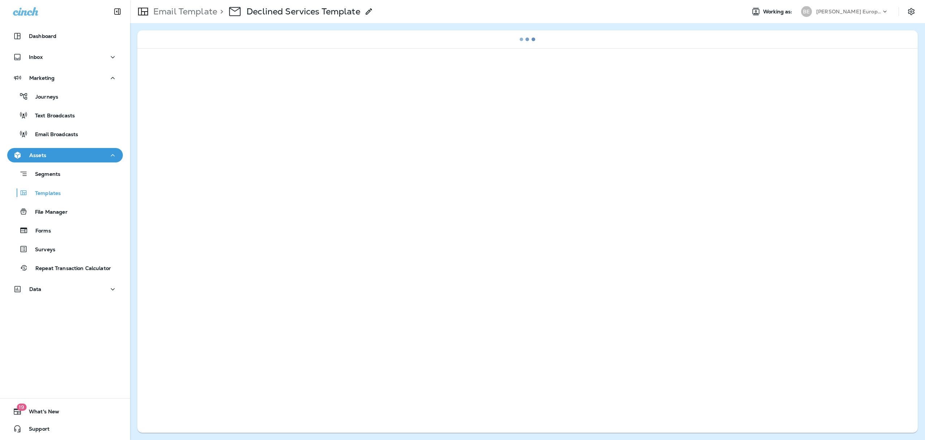
click at [199, 13] on p "Email Template" at bounding box center [183, 11] width 67 height 11
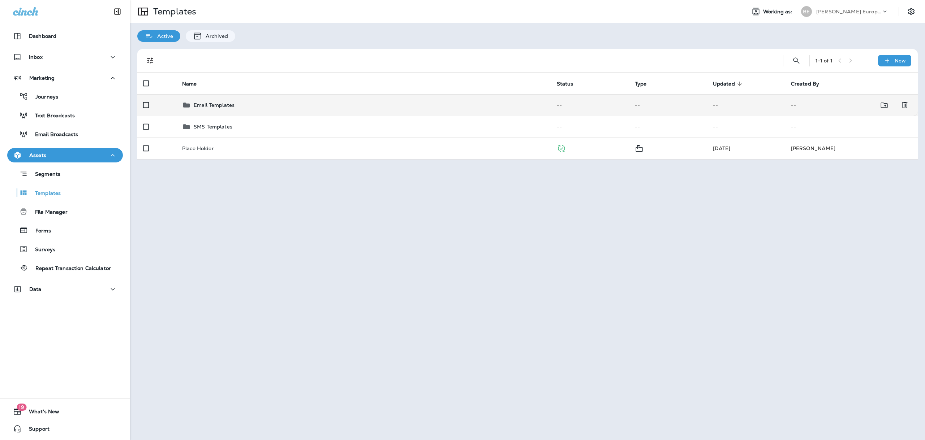
click at [217, 106] on p "Email Templates" at bounding box center [214, 105] width 41 height 6
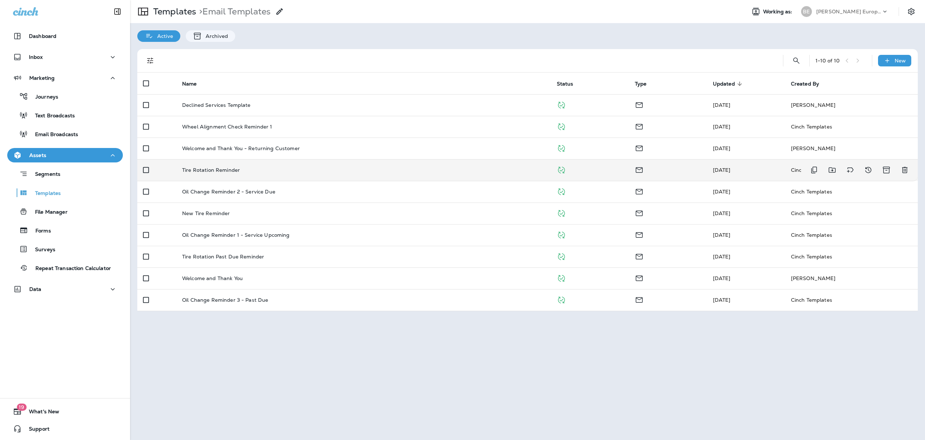
click at [217, 173] on p "Tire Rotation Reminder" at bounding box center [211, 170] width 58 height 6
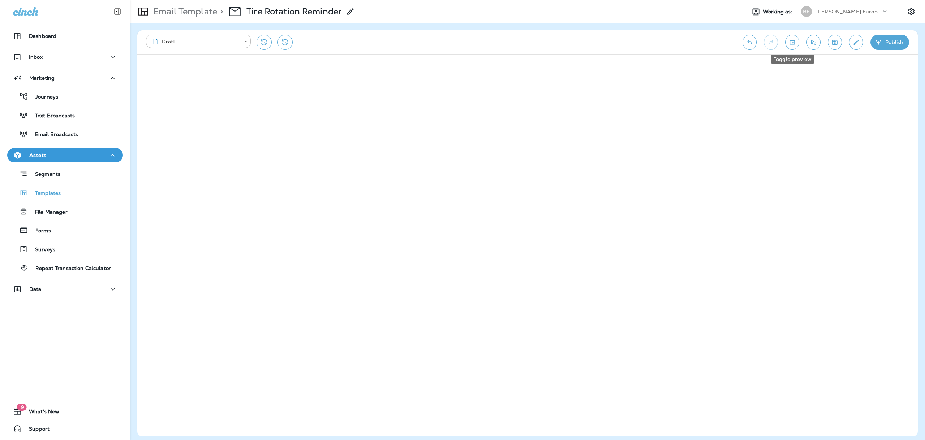
click at [792, 44] on icon "Toggle preview" at bounding box center [792, 42] width 8 height 7
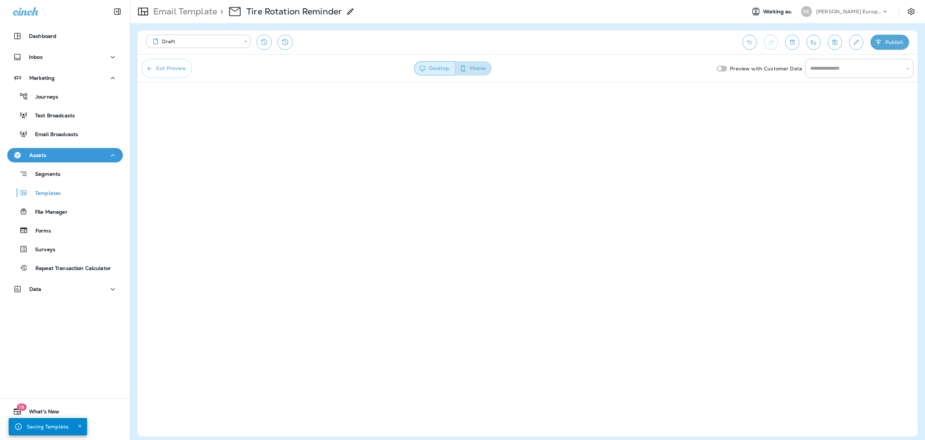
click at [466, 65] on icon "button" at bounding box center [463, 68] width 8 height 7
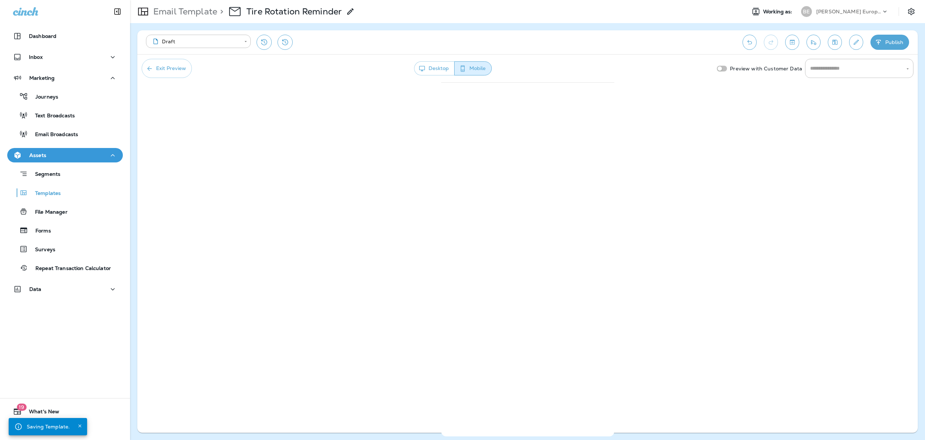
click at [443, 66] on button "Desktop" at bounding box center [434, 68] width 40 height 14
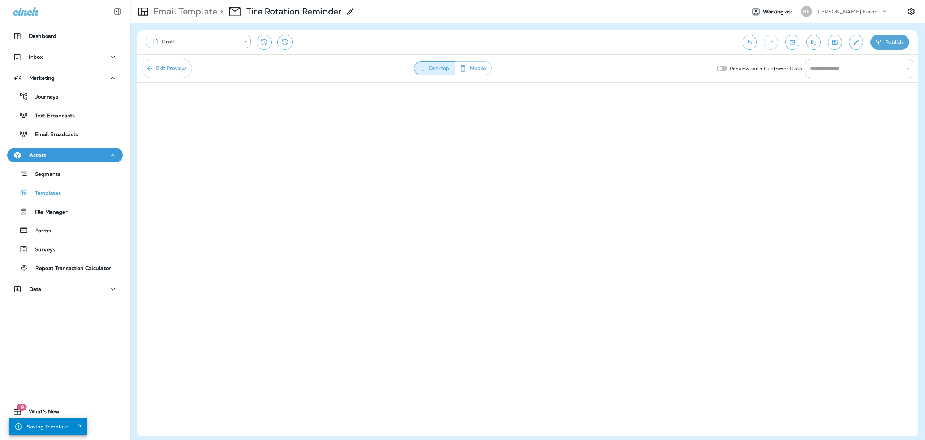
click at [469, 67] on button "Mobile" at bounding box center [473, 68] width 37 height 14
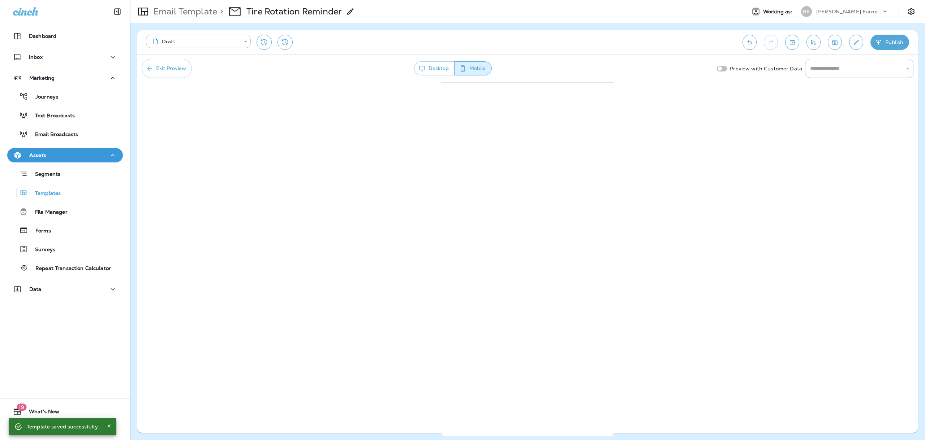
click at [444, 69] on button "Desktop" at bounding box center [434, 68] width 40 height 14
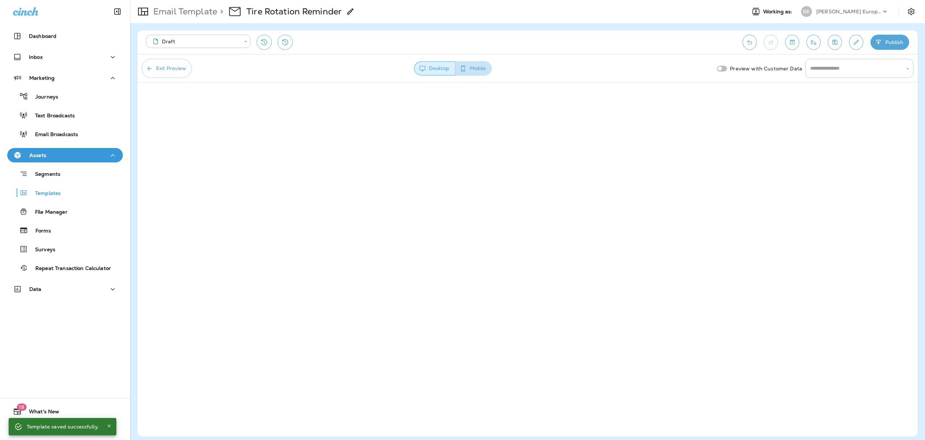
click at [469, 70] on button "Mobile" at bounding box center [473, 68] width 37 height 14
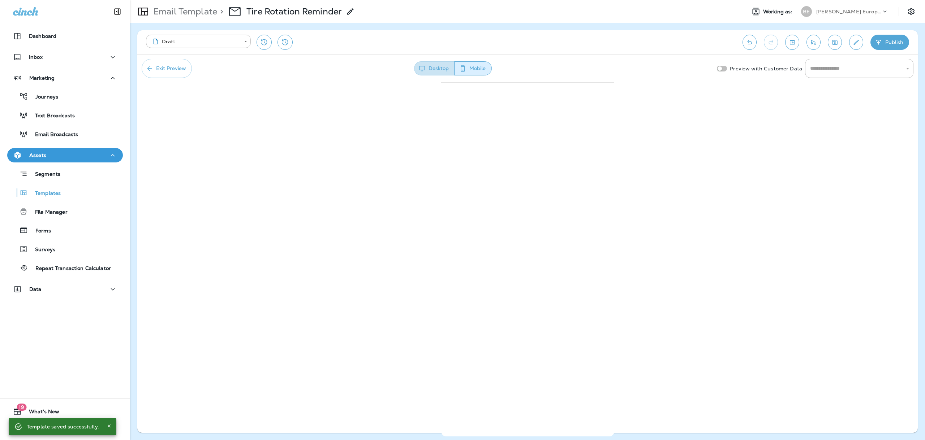
click at [425, 69] on icon "button" at bounding box center [421, 68] width 7 height 7
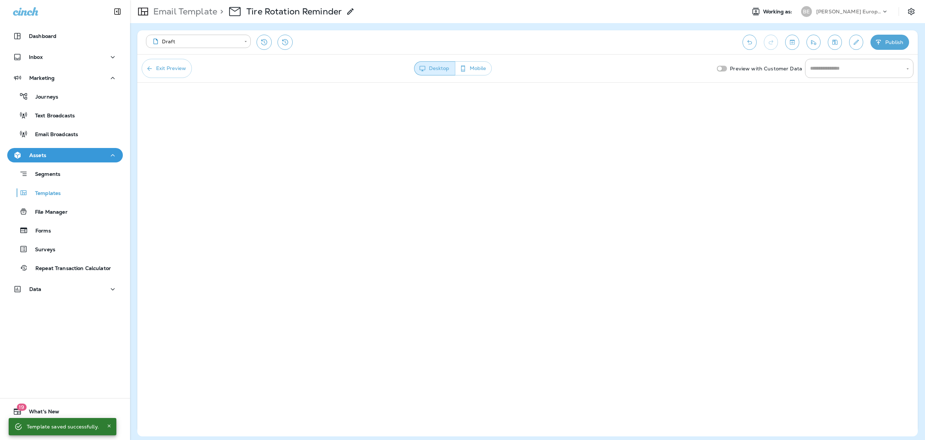
click at [477, 67] on button "Mobile" at bounding box center [473, 68] width 37 height 14
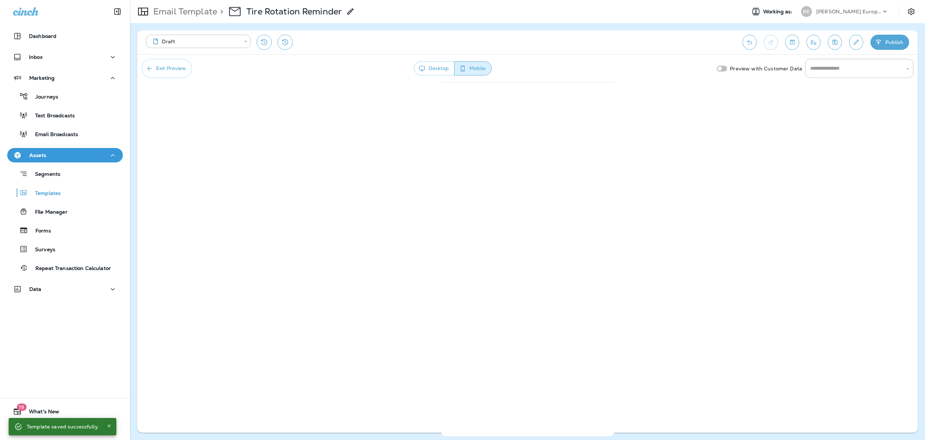
click at [160, 70] on button "Exit Preview" at bounding box center [167, 68] width 50 height 19
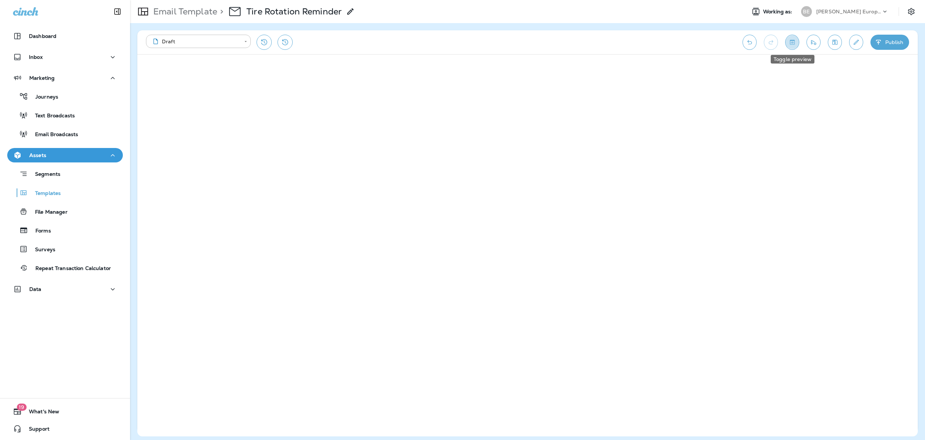
click at [786, 42] on button "Toggle preview" at bounding box center [792, 42] width 14 height 15
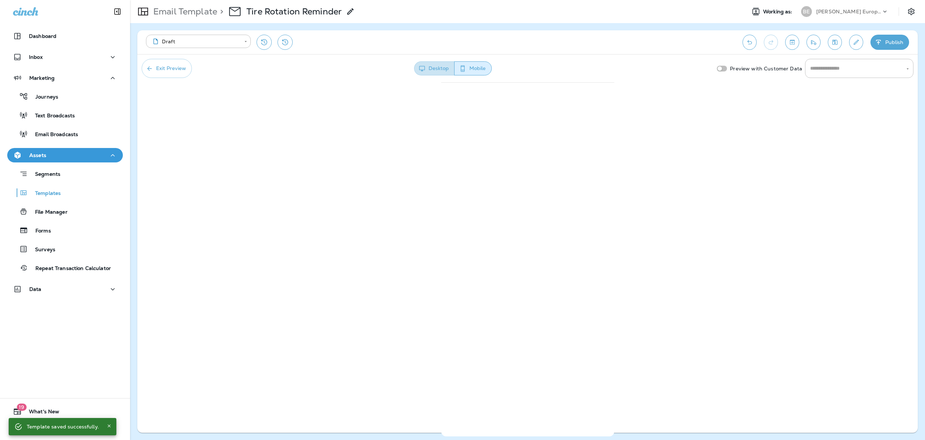
click at [439, 69] on button "Desktop" at bounding box center [434, 68] width 40 height 14
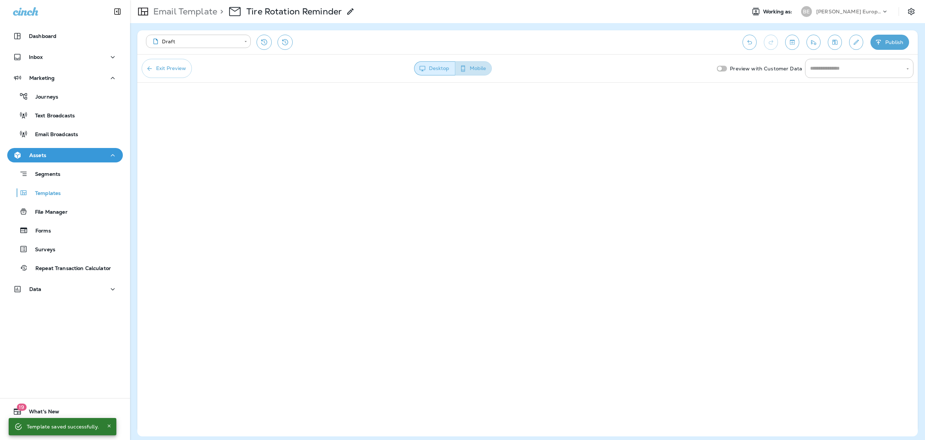
click at [477, 71] on button "Mobile" at bounding box center [473, 68] width 37 height 14
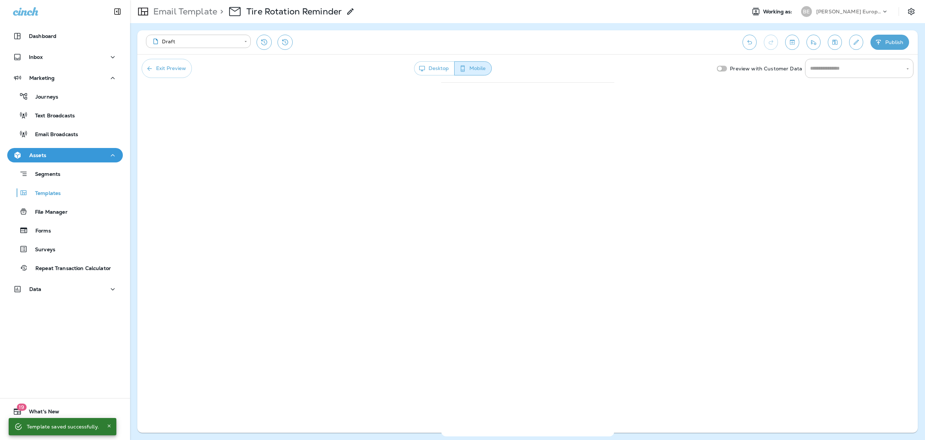
click at [444, 70] on button "Desktop" at bounding box center [434, 68] width 40 height 14
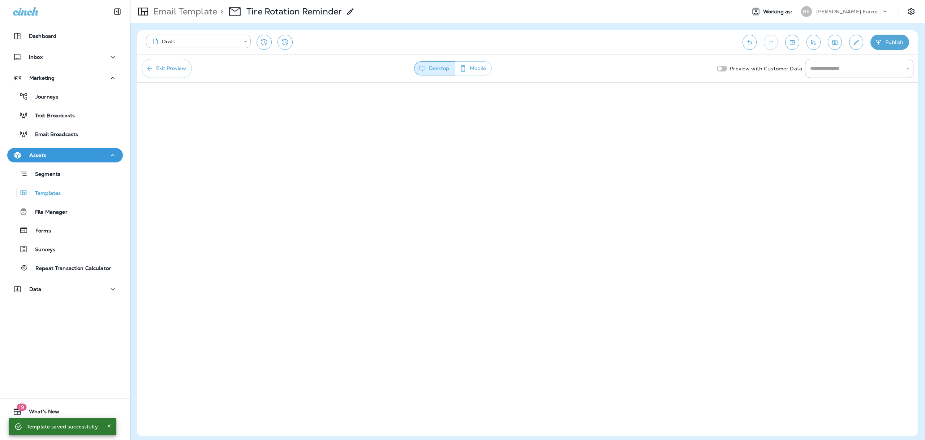
click at [494, 71] on div "Desktop Mobile" at bounding box center [453, 68] width 522 height 19
click at [474, 69] on button "Mobile" at bounding box center [473, 68] width 37 height 14
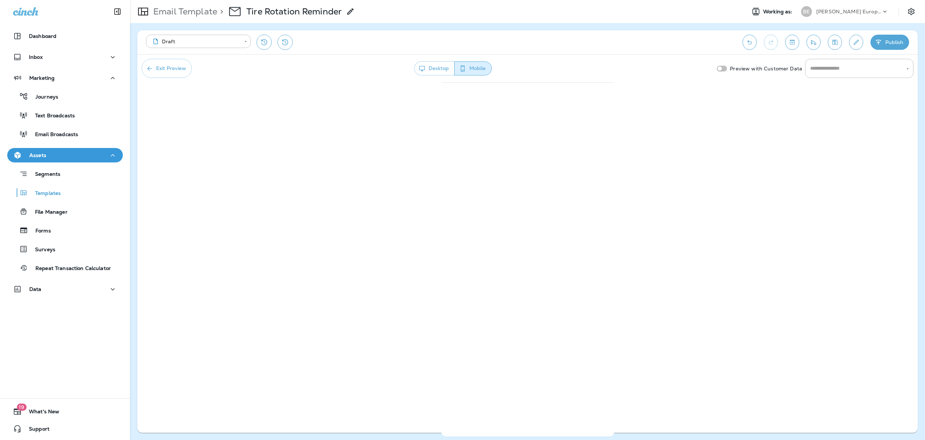
click at [427, 69] on button "Desktop" at bounding box center [434, 68] width 40 height 14
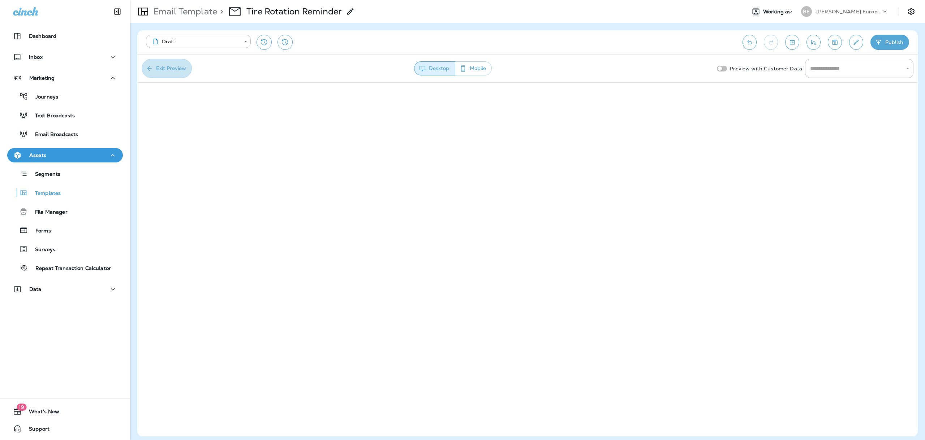
click at [164, 59] on button "Exit Preview" at bounding box center [167, 68] width 50 height 19
click at [192, 13] on p "Email Template" at bounding box center [183, 11] width 67 height 11
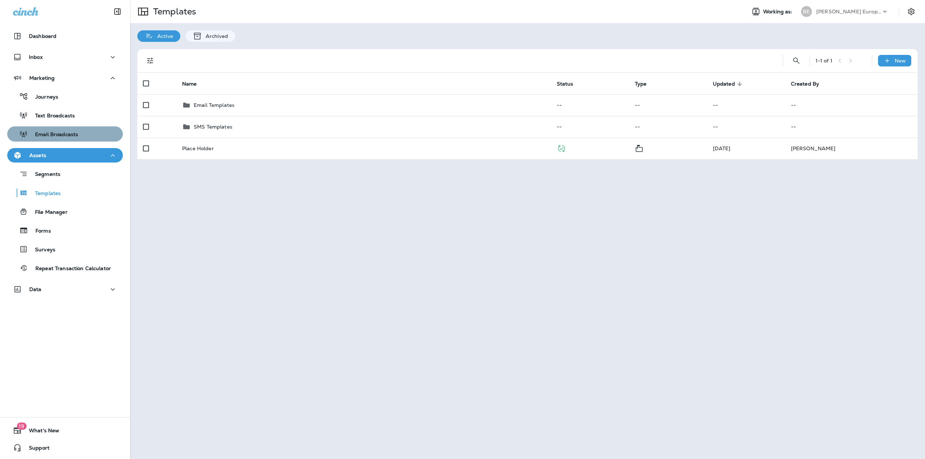
click at [83, 130] on div "Email Broadcasts" at bounding box center [65, 134] width 110 height 11
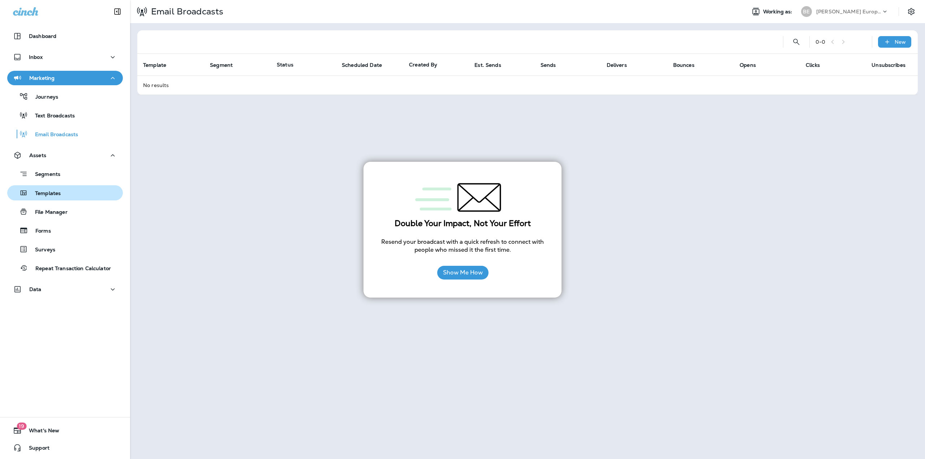
drag, startPoint x: 56, startPoint y: 194, endPoint x: 114, endPoint y: 199, distance: 58.3
click at [56, 194] on p "Templates" at bounding box center [44, 193] width 33 height 7
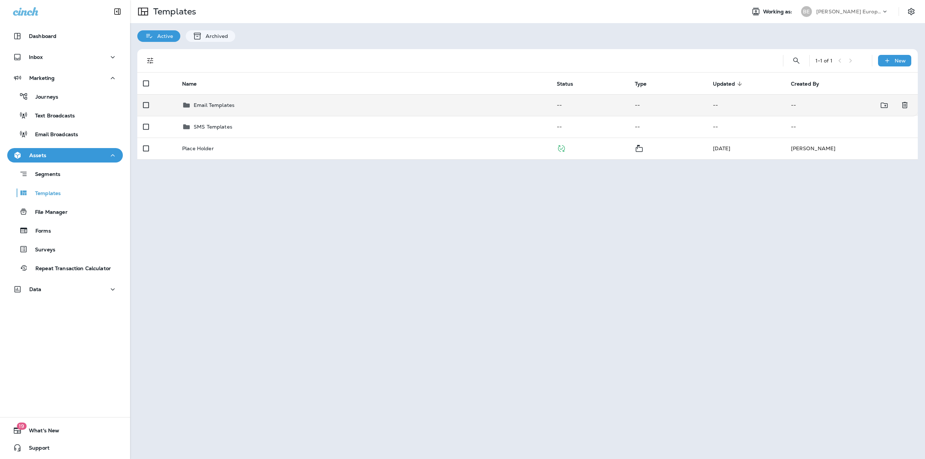
click at [251, 111] on td "Email Templates" at bounding box center [363, 105] width 375 height 22
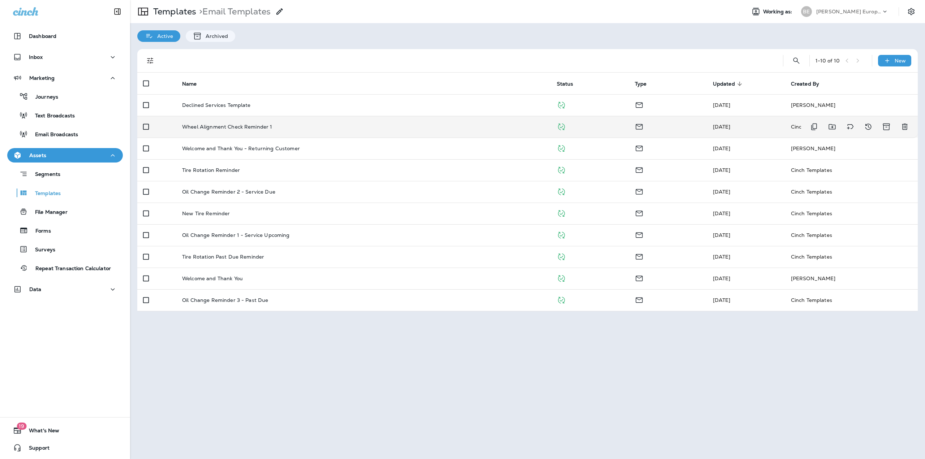
click at [252, 126] on p "Wheel Alignment Check Reminder 1" at bounding box center [227, 127] width 90 height 6
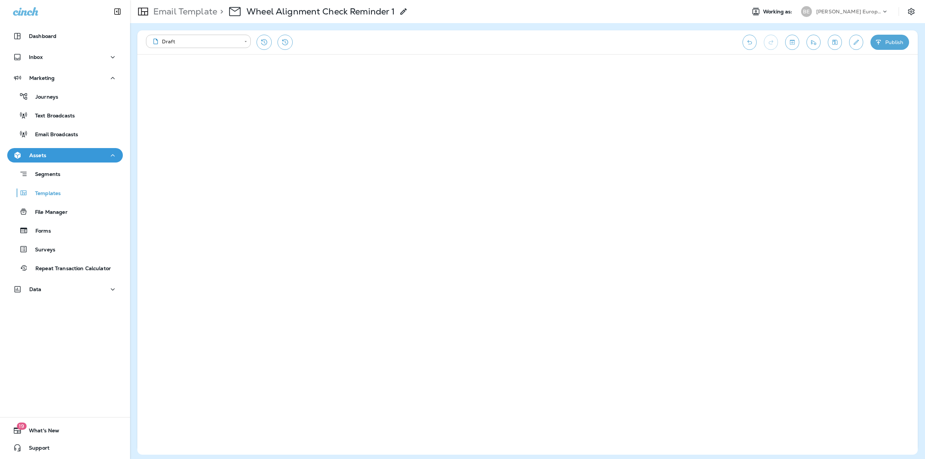
click at [872, 16] on div "[PERSON_NAME] European Autoworks" at bounding box center [848, 11] width 65 height 11
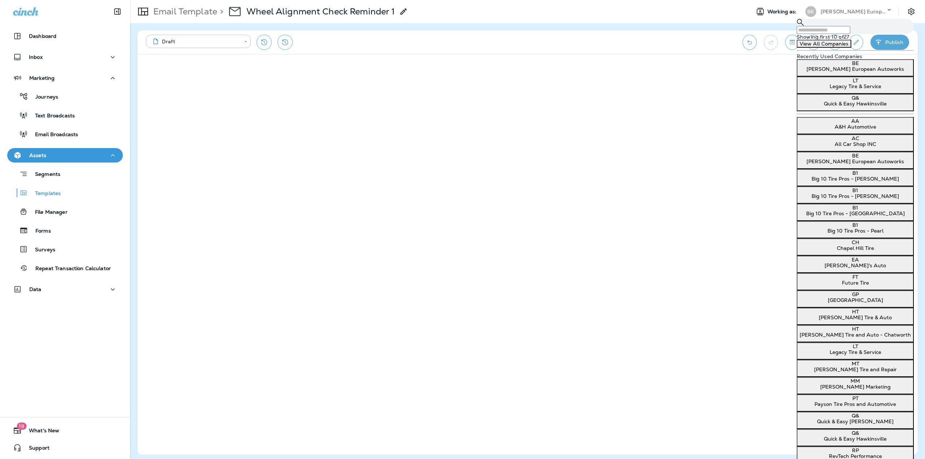
click at [827, 48] on button "View All Companies" at bounding box center [823, 44] width 55 height 8
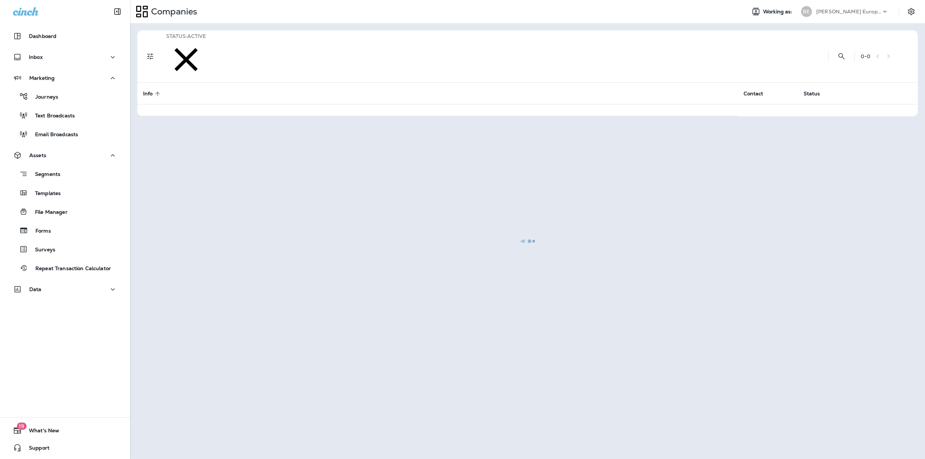
click at [828, 61] on div at bounding box center [527, 241] width 793 height 434
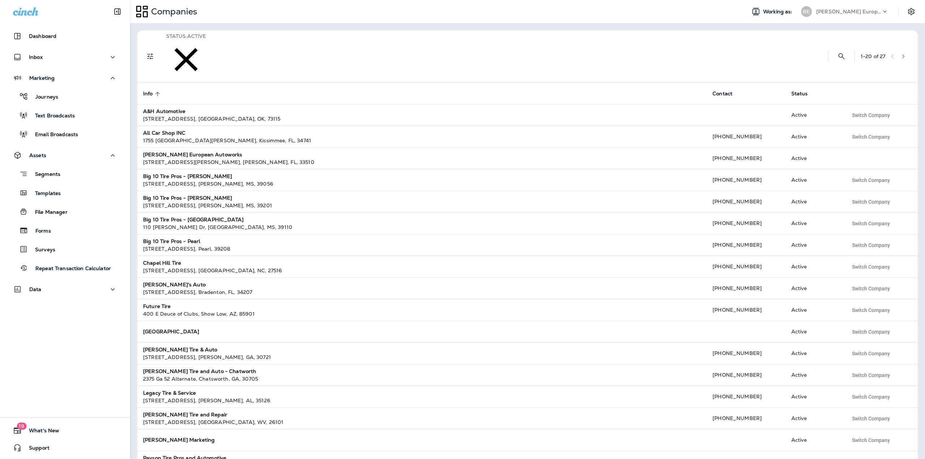
click at [897, 51] on button "button" at bounding box center [902, 56] width 11 height 11
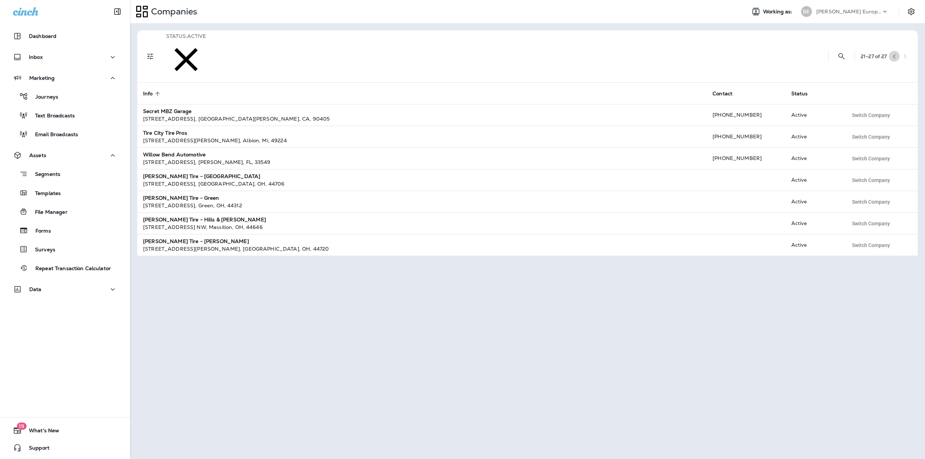
click at [895, 54] on icon "button" at bounding box center [893, 56] width 3 height 4
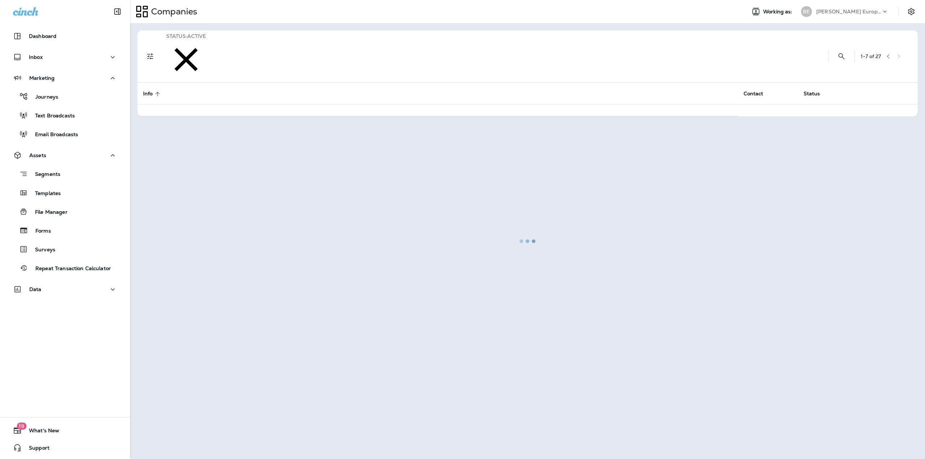
click at [899, 43] on div at bounding box center [527, 241] width 793 height 434
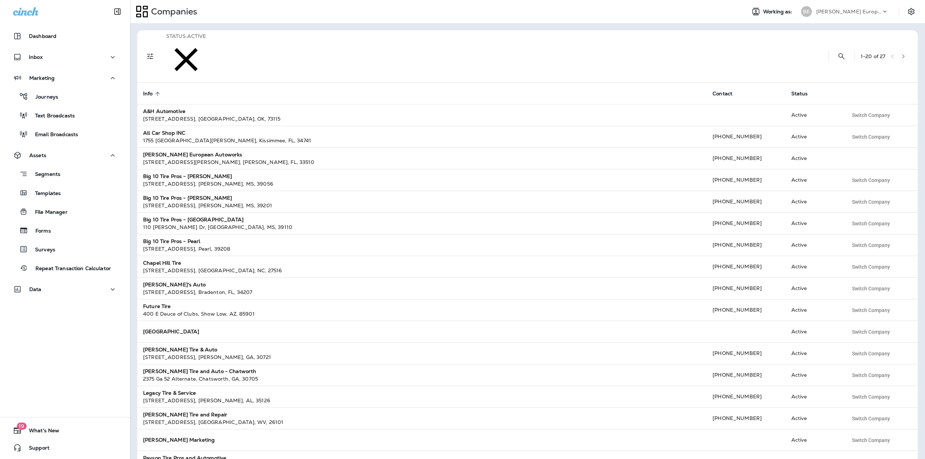
click at [900, 54] on icon "button" at bounding box center [902, 56] width 5 height 5
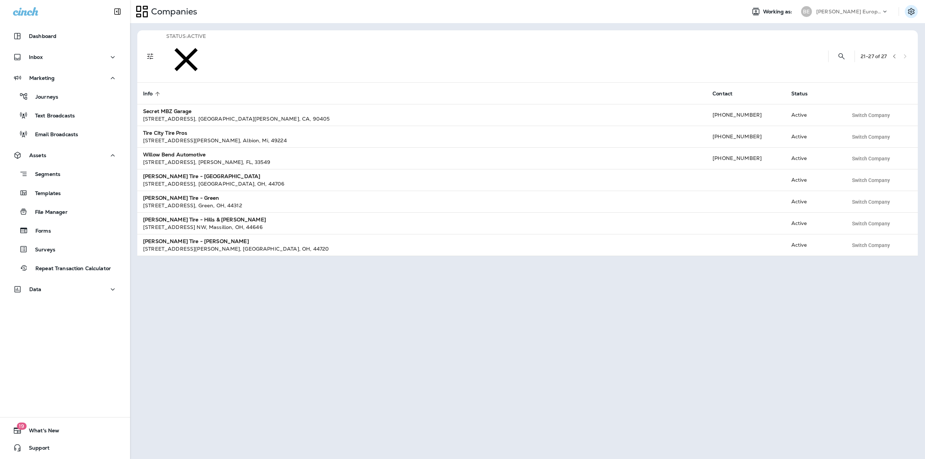
click at [912, 13] on icon "Settings" at bounding box center [911, 11] width 7 height 7
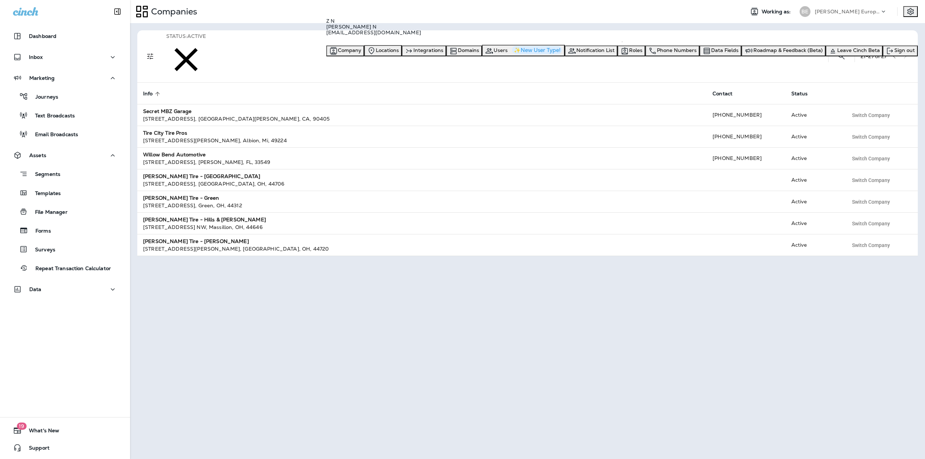
click at [228, 302] on div "Status : Active 21 - 27 of 27 Info sorted ascending Contact Status Secret MBZ G…" at bounding box center [527, 241] width 795 height 436
